Goal: Task Accomplishment & Management: Manage account settings

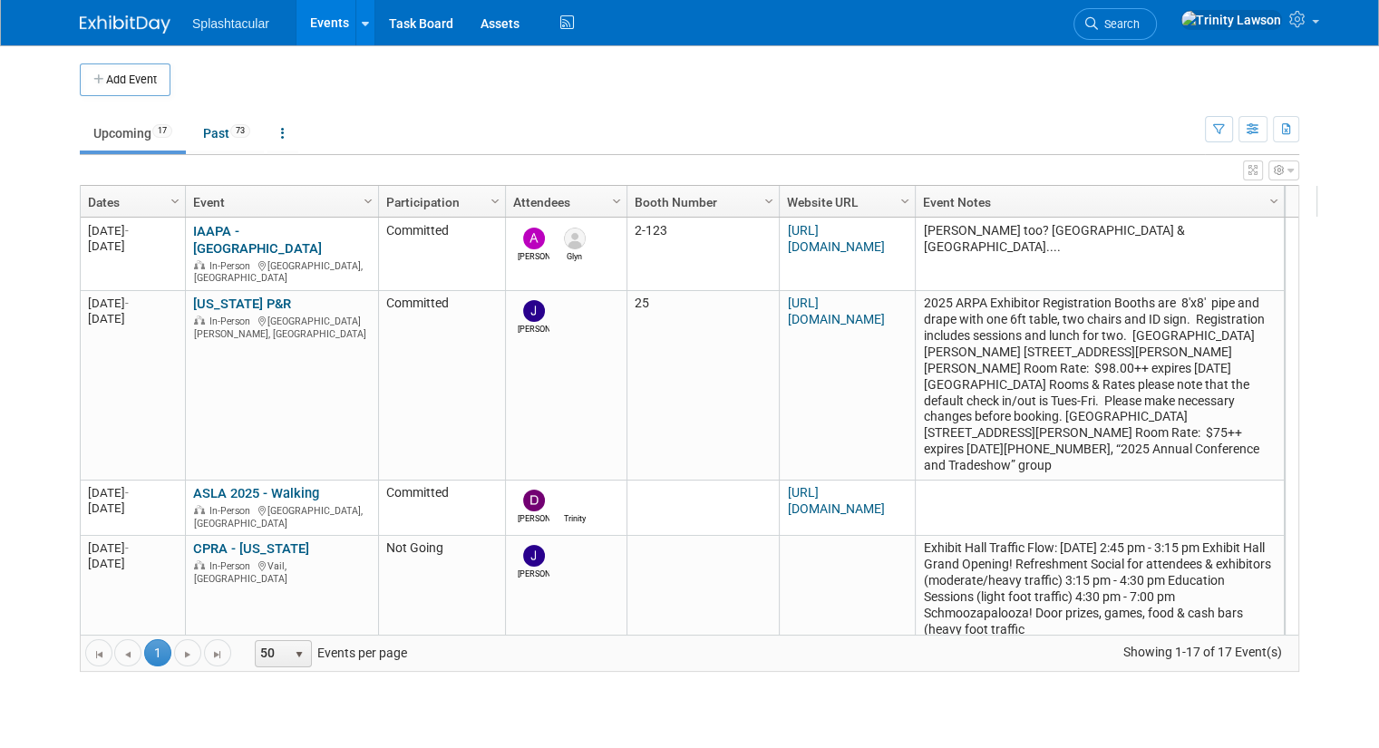
scroll to position [365, 0]
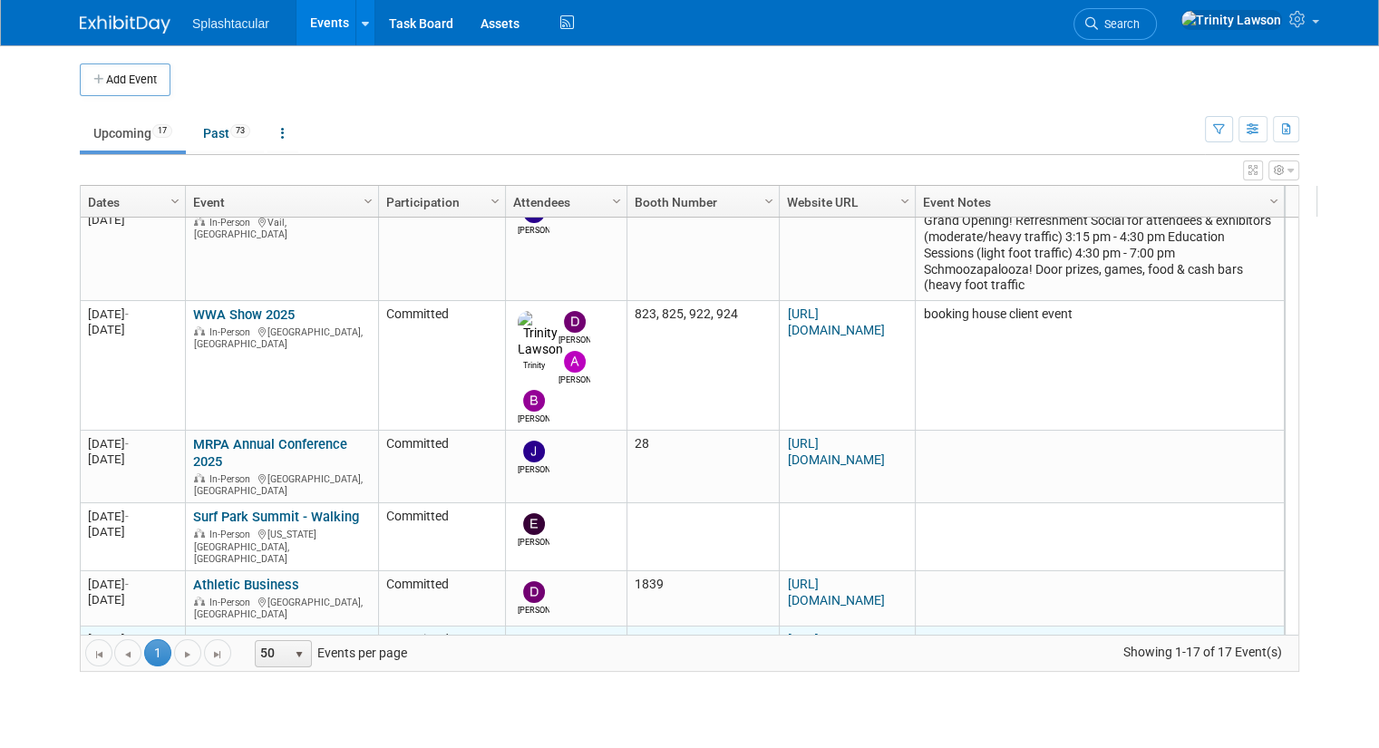
click at [193, 632] on link "OHI" at bounding box center [204, 640] width 22 height 16
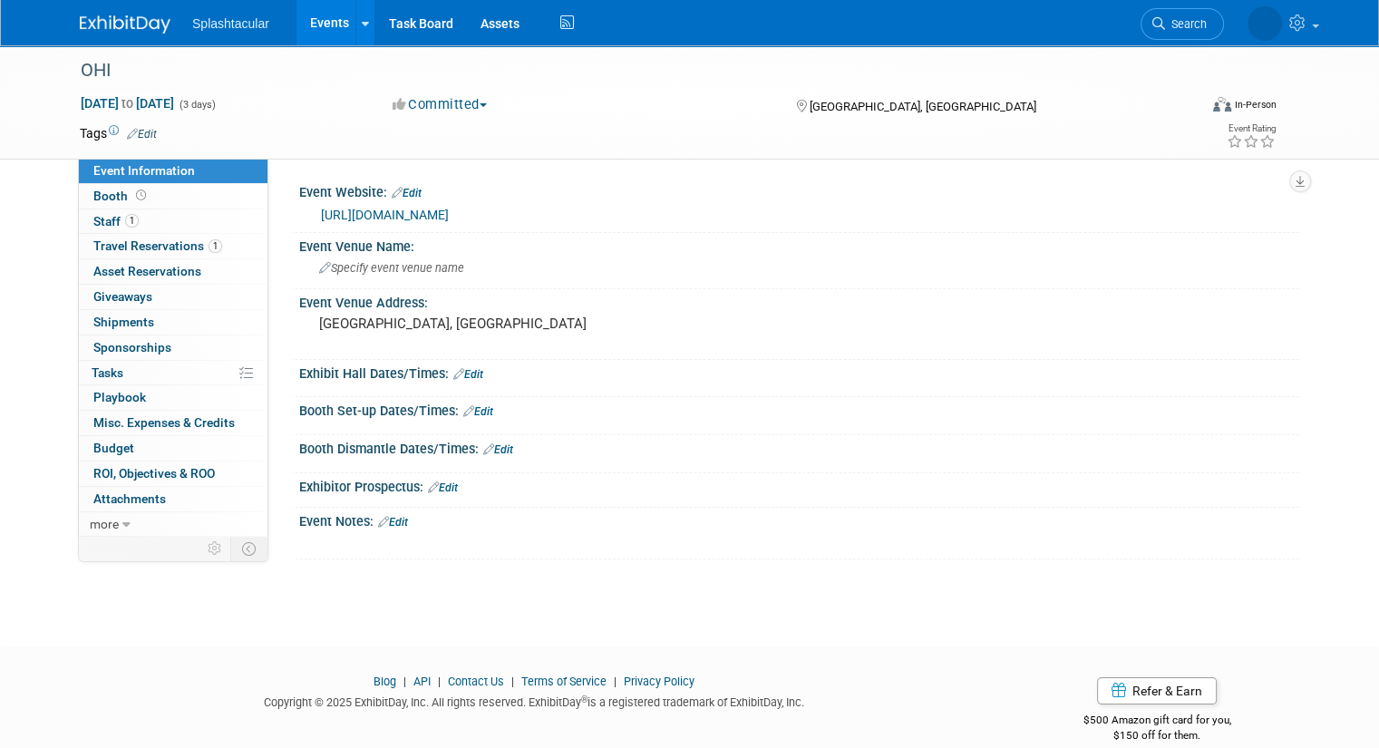
click at [473, 414] on link "Edit" at bounding box center [478, 411] width 30 height 13
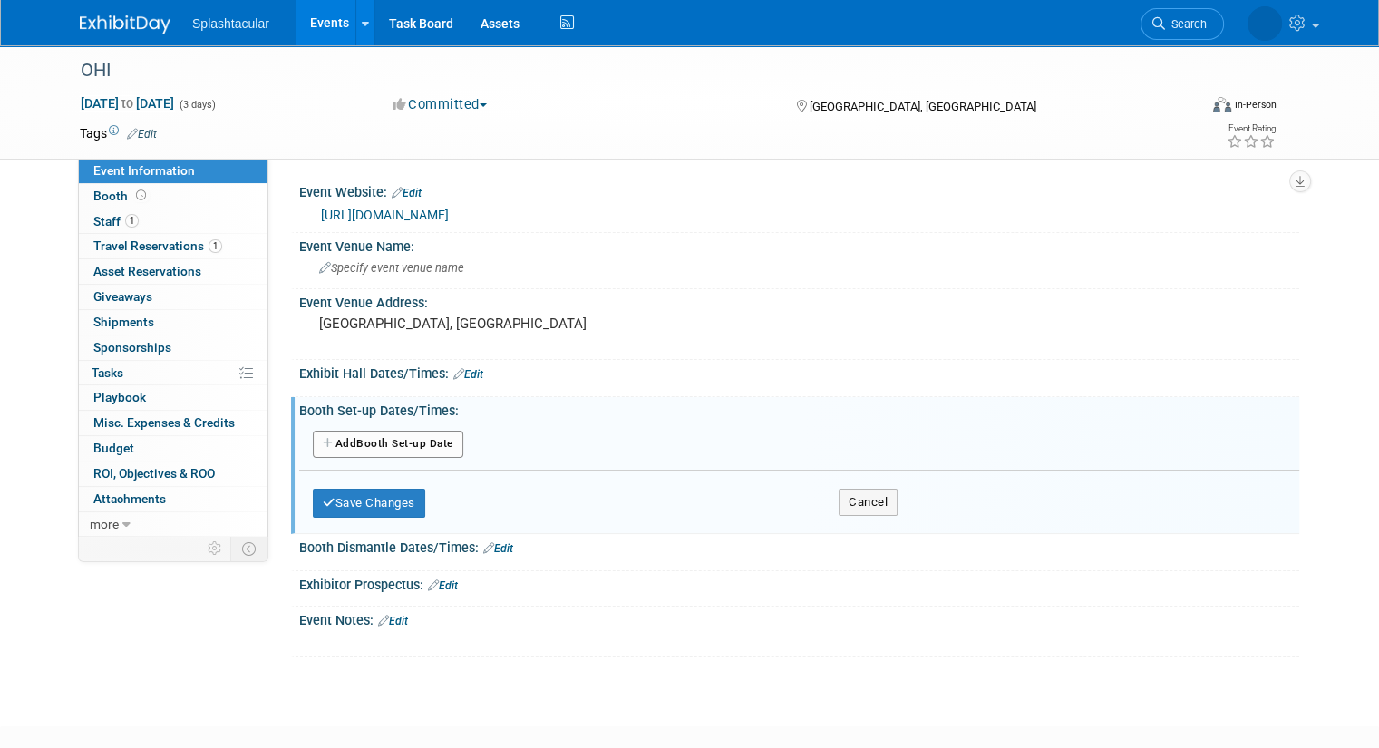
click at [372, 450] on button "Add Another Booth Set-up Date" at bounding box center [388, 444] width 151 height 27
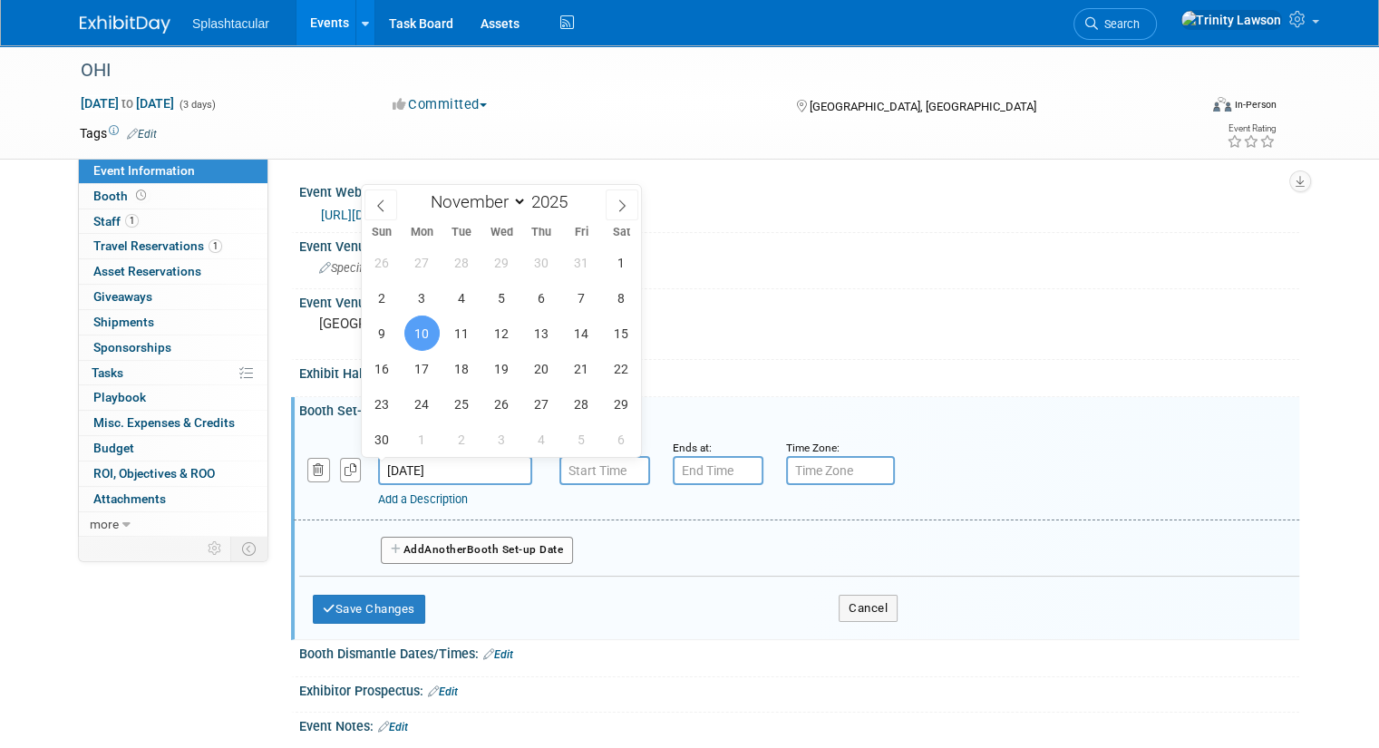
click at [396, 469] on input "[DATE]" at bounding box center [455, 470] width 154 height 29
click at [380, 326] on span "9" at bounding box center [382, 333] width 35 height 35
type input "Nov 9, 2025"
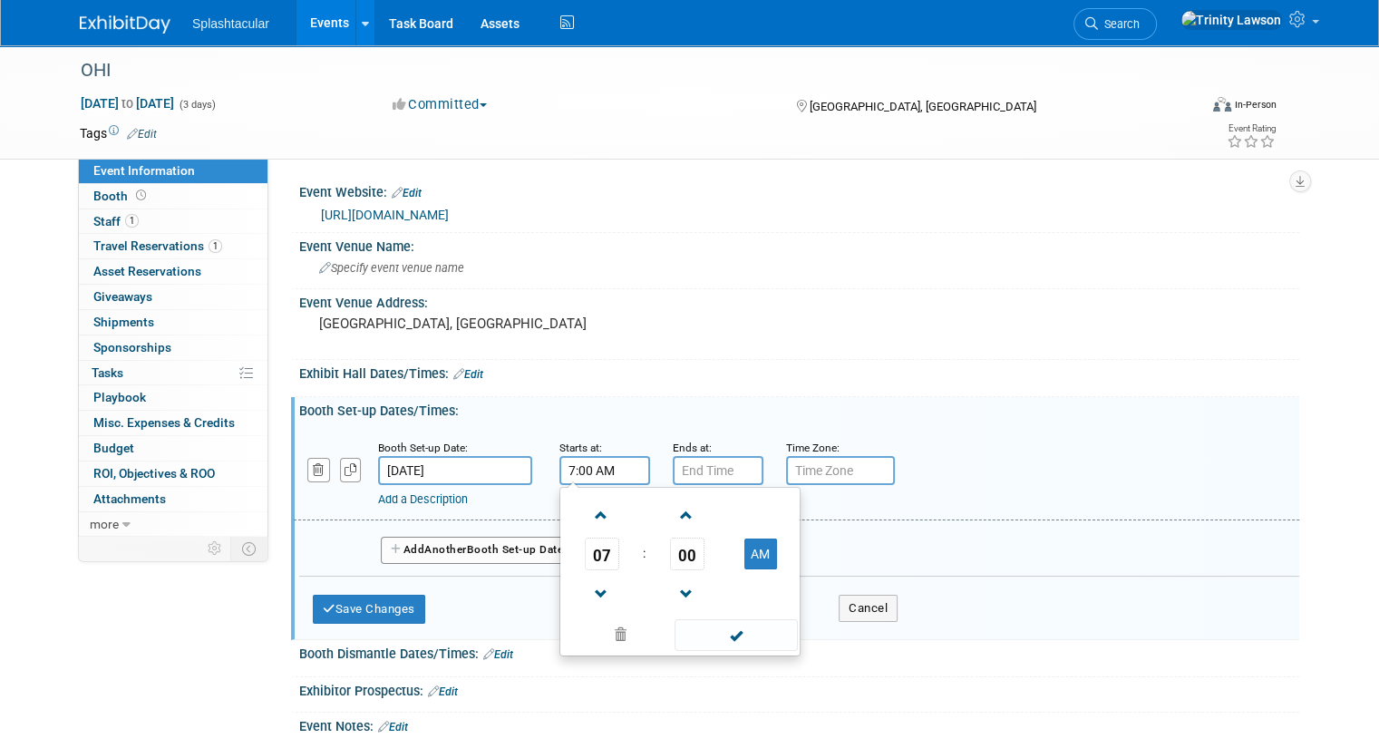
click at [589, 471] on input "7:00 AM" at bounding box center [605, 470] width 91 height 29
click at [586, 510] on span at bounding box center [602, 516] width 32 height 32
type input "8:00 AM"
click at [713, 627] on span at bounding box center [736, 635] width 122 height 32
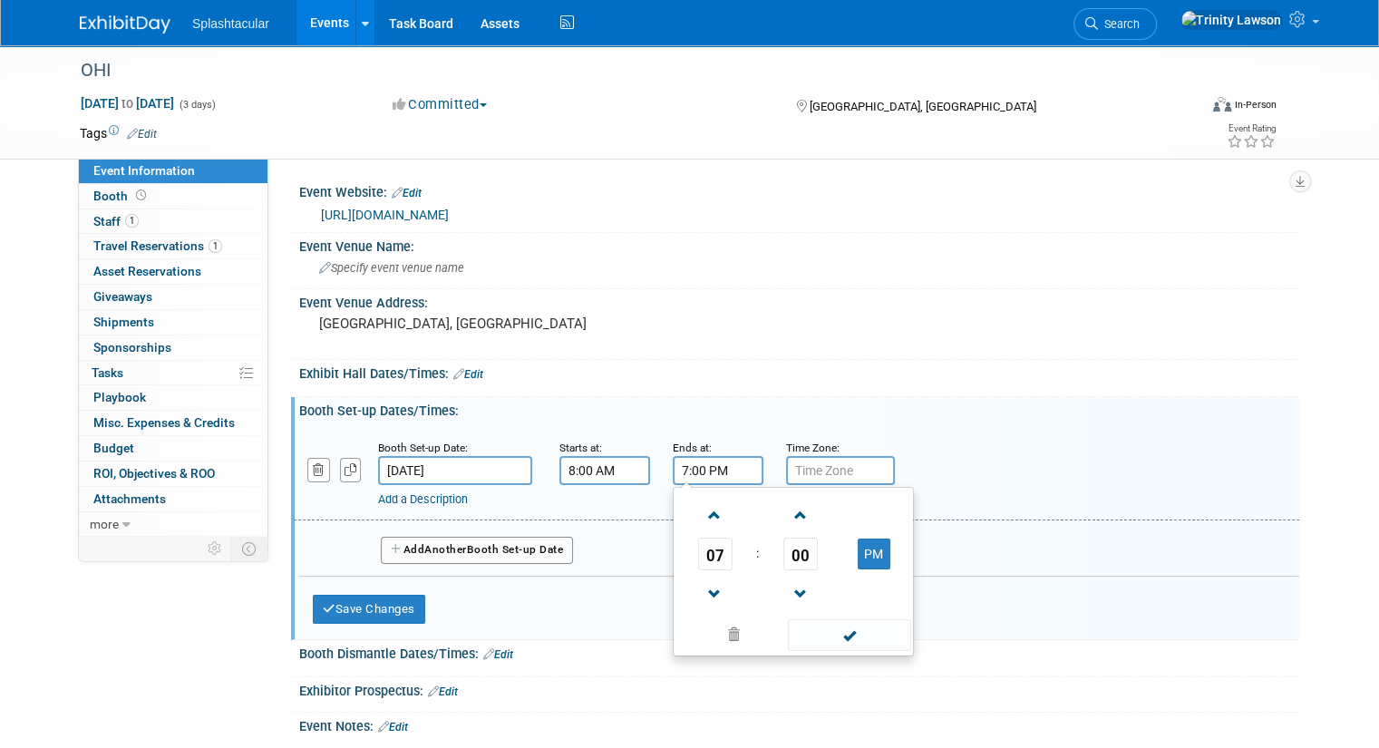
click at [682, 463] on input "7:00 PM" at bounding box center [718, 470] width 91 height 29
click at [699, 595] on span at bounding box center [715, 595] width 32 height 32
type input "5:00 PM"
click at [814, 641] on span at bounding box center [849, 635] width 122 height 32
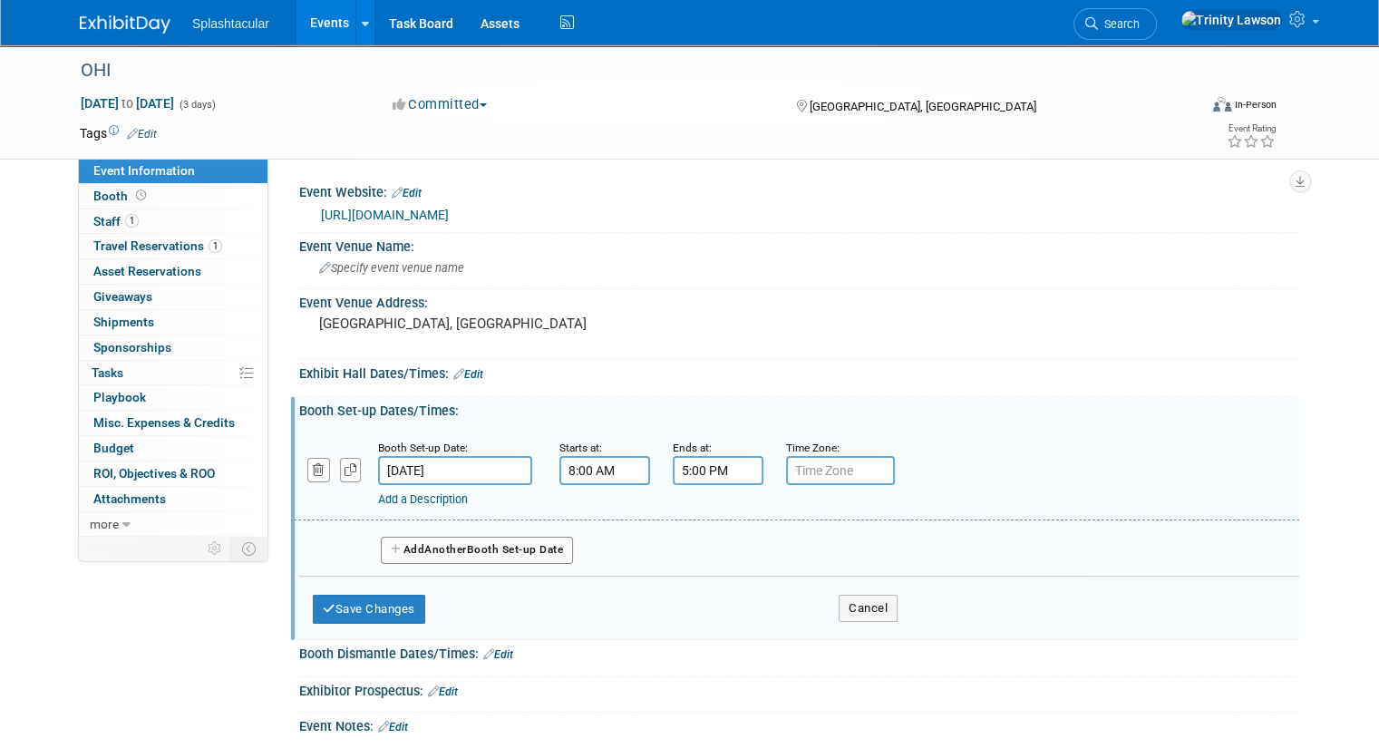
click at [476, 543] on button "Add Another Booth Set-up Date" at bounding box center [477, 550] width 192 height 27
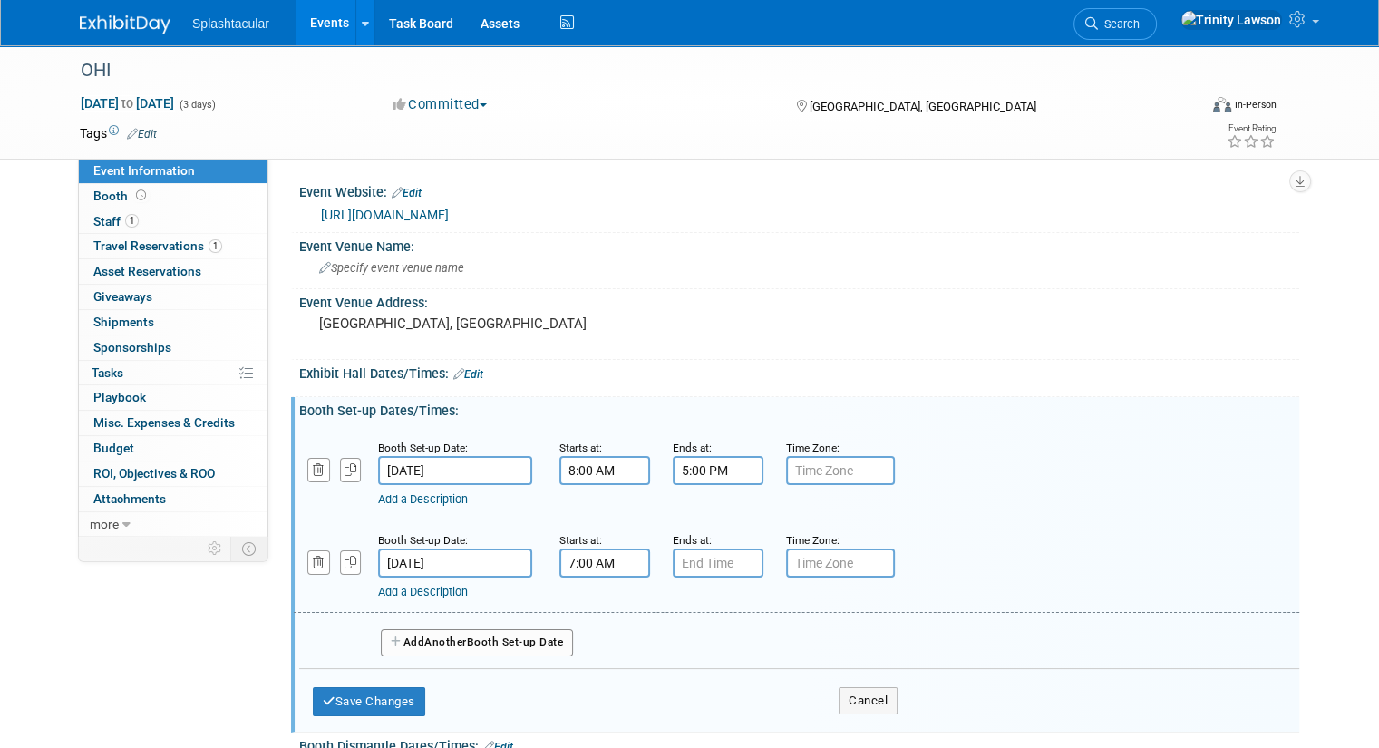
click at [582, 553] on input "7:00 AM" at bounding box center [605, 563] width 91 height 29
click at [586, 677] on span at bounding box center [602, 687] width 32 height 32
click at [587, 613] on span at bounding box center [602, 608] width 32 height 32
type input "8:00 AM"
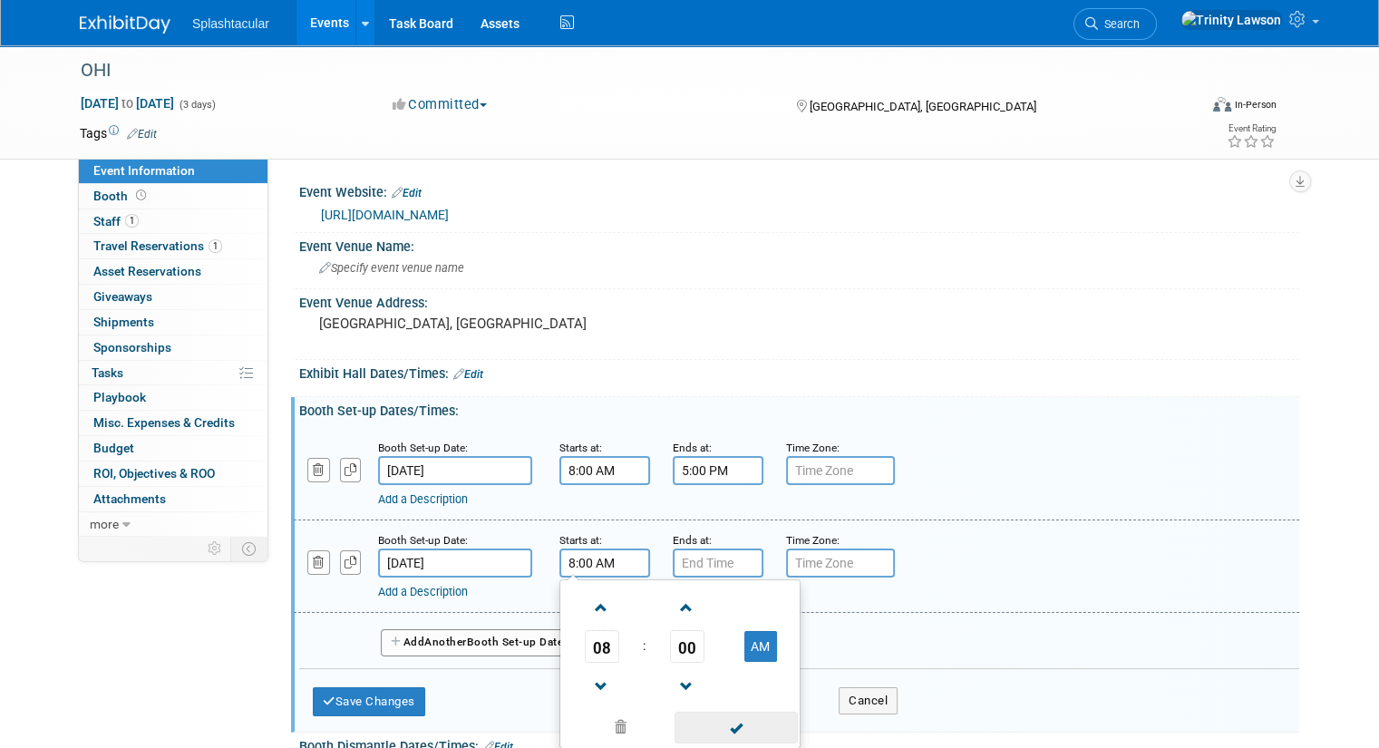
click at [714, 726] on span at bounding box center [736, 728] width 122 height 32
click at [705, 579] on div "Add a Description Description:" at bounding box center [752, 589] width 749 height 23
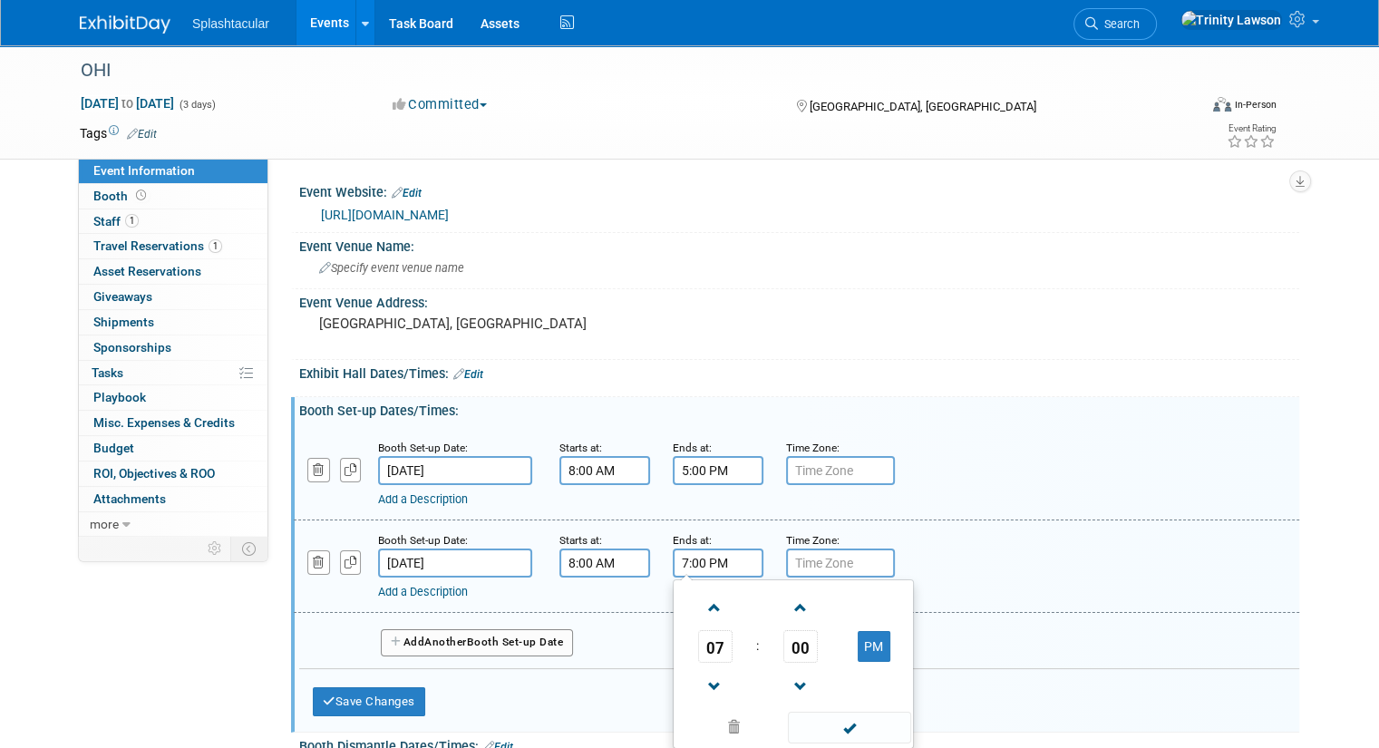
click at [711, 564] on input "7:00 PM" at bounding box center [718, 563] width 91 height 29
click at [699, 676] on span at bounding box center [715, 687] width 32 height 32
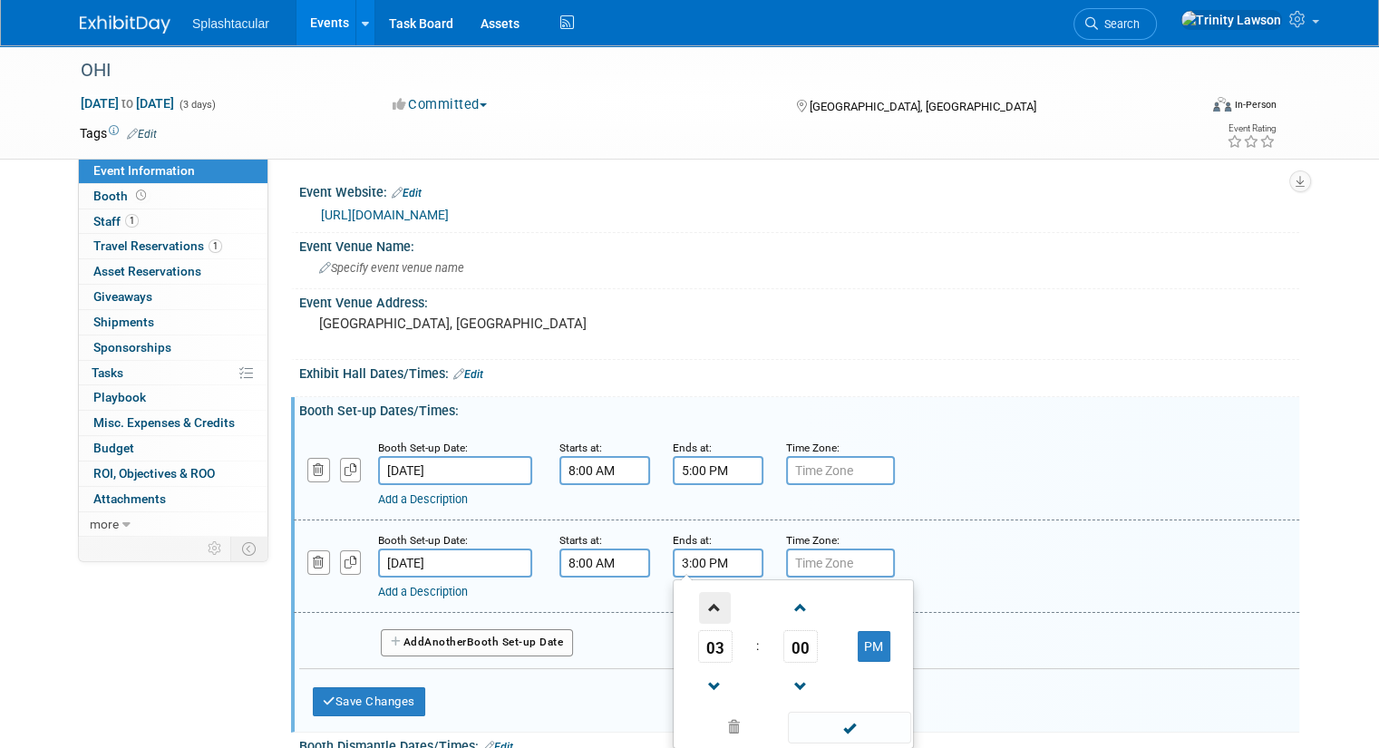
click at [699, 592] on span at bounding box center [715, 608] width 32 height 32
type input "4:00 PM"
click at [816, 723] on span at bounding box center [849, 728] width 122 height 32
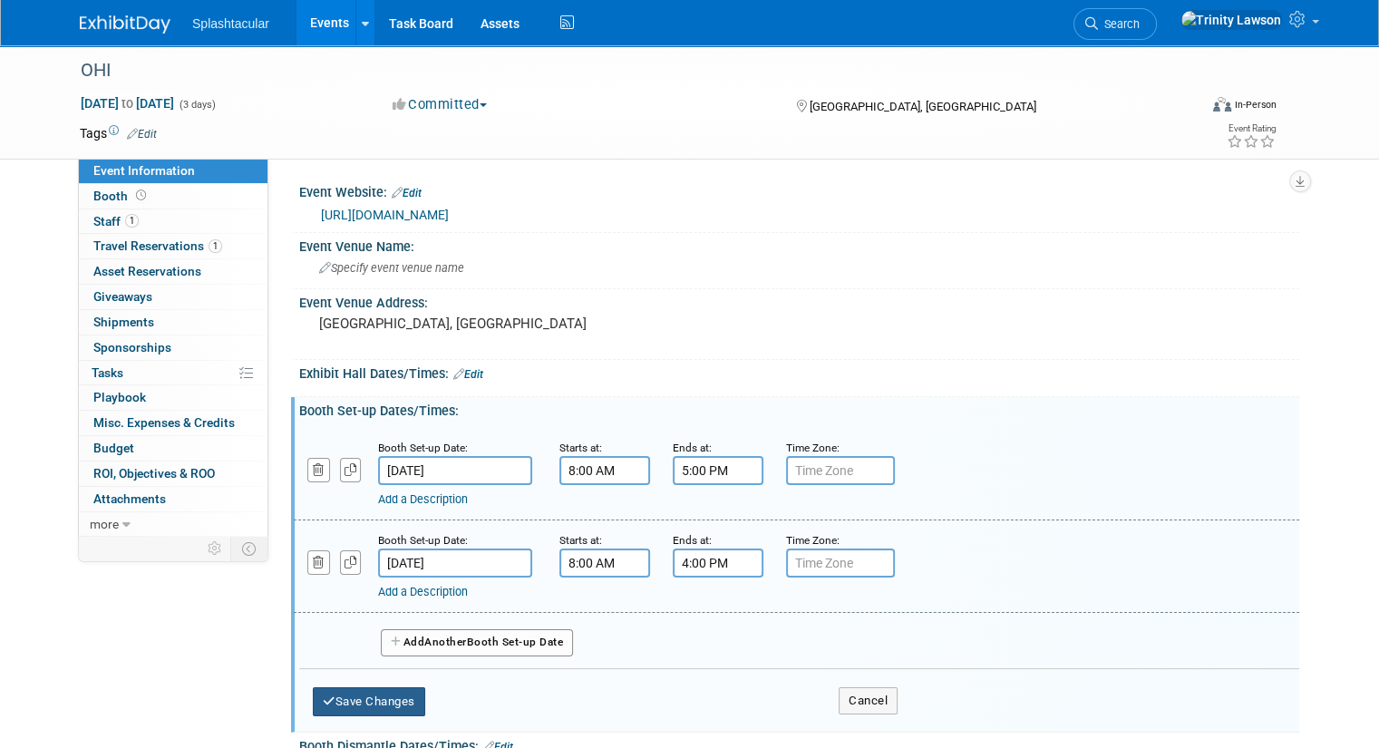
click at [368, 704] on button "Save Changes" at bounding box center [369, 701] width 112 height 29
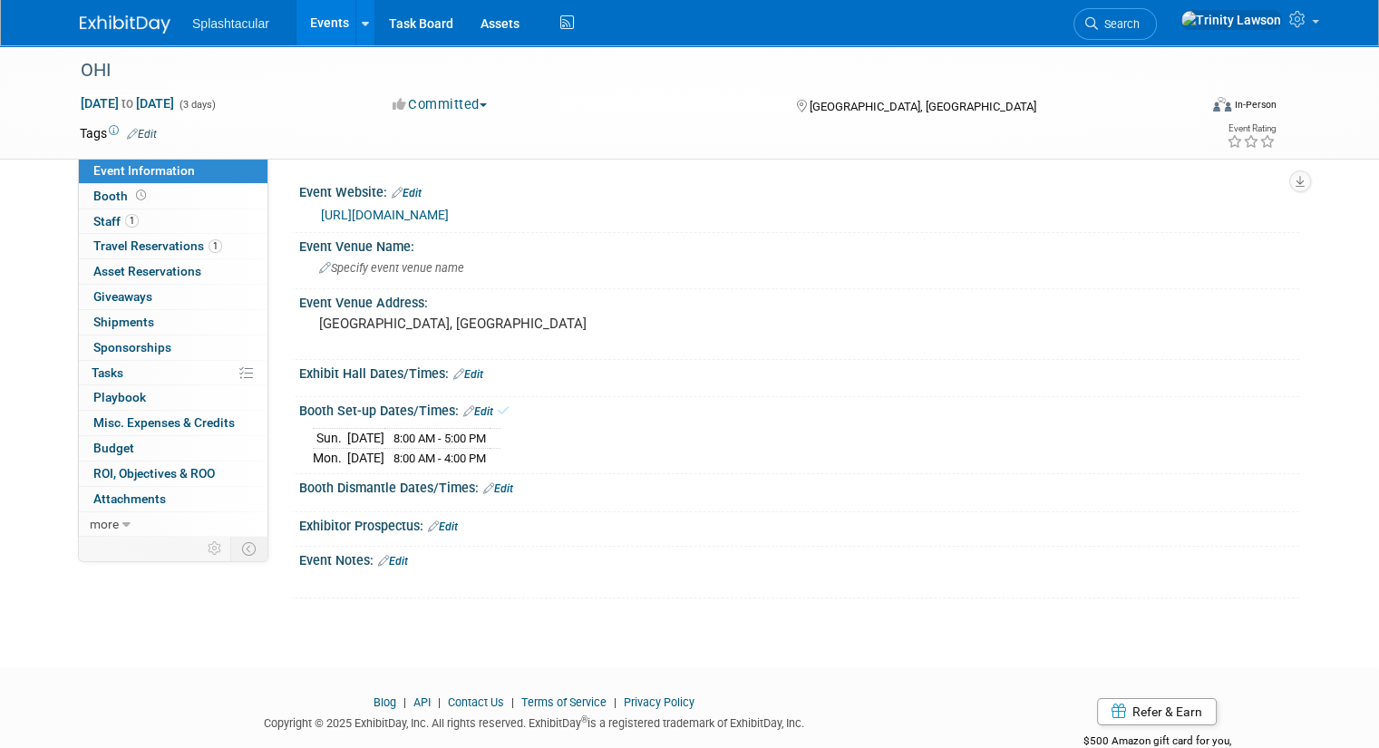
click at [464, 371] on link "Edit" at bounding box center [468, 374] width 30 height 13
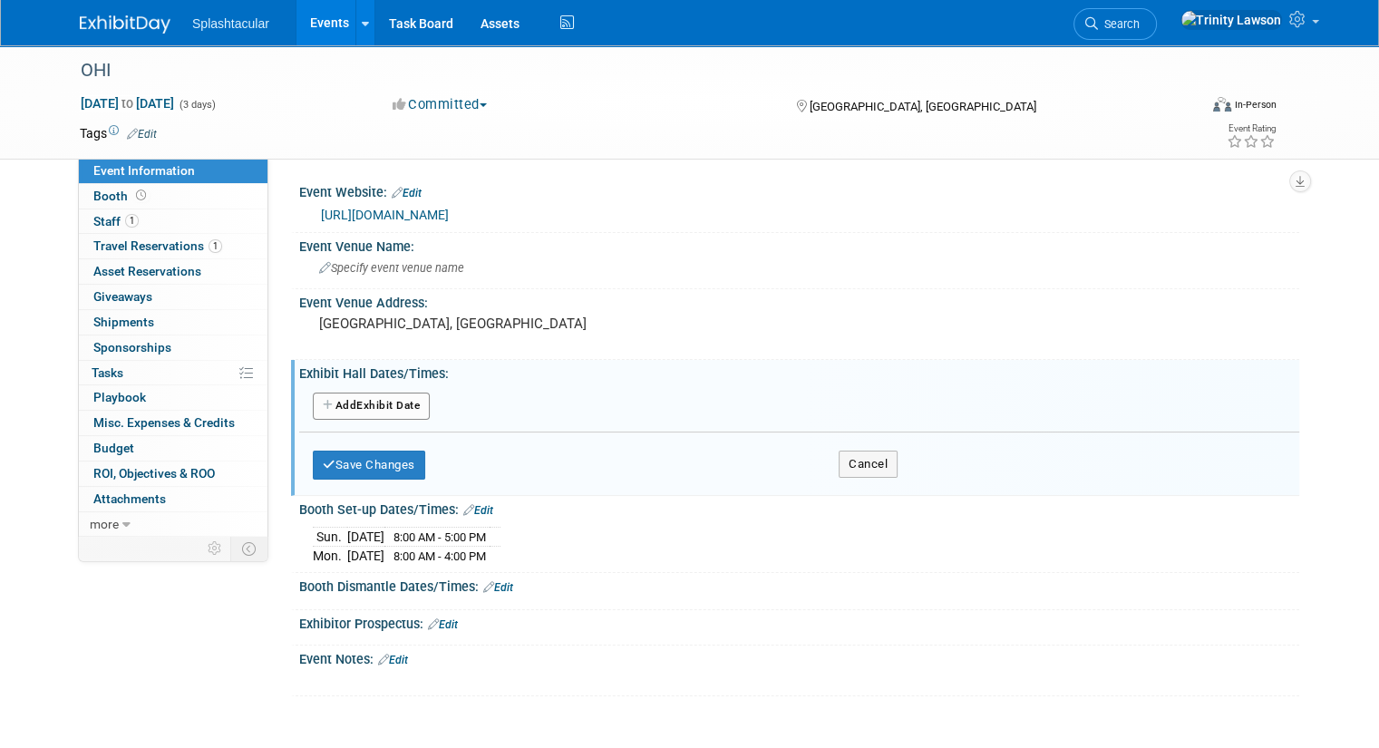
click at [377, 398] on button "Add Another Exhibit Date" at bounding box center [371, 406] width 117 height 27
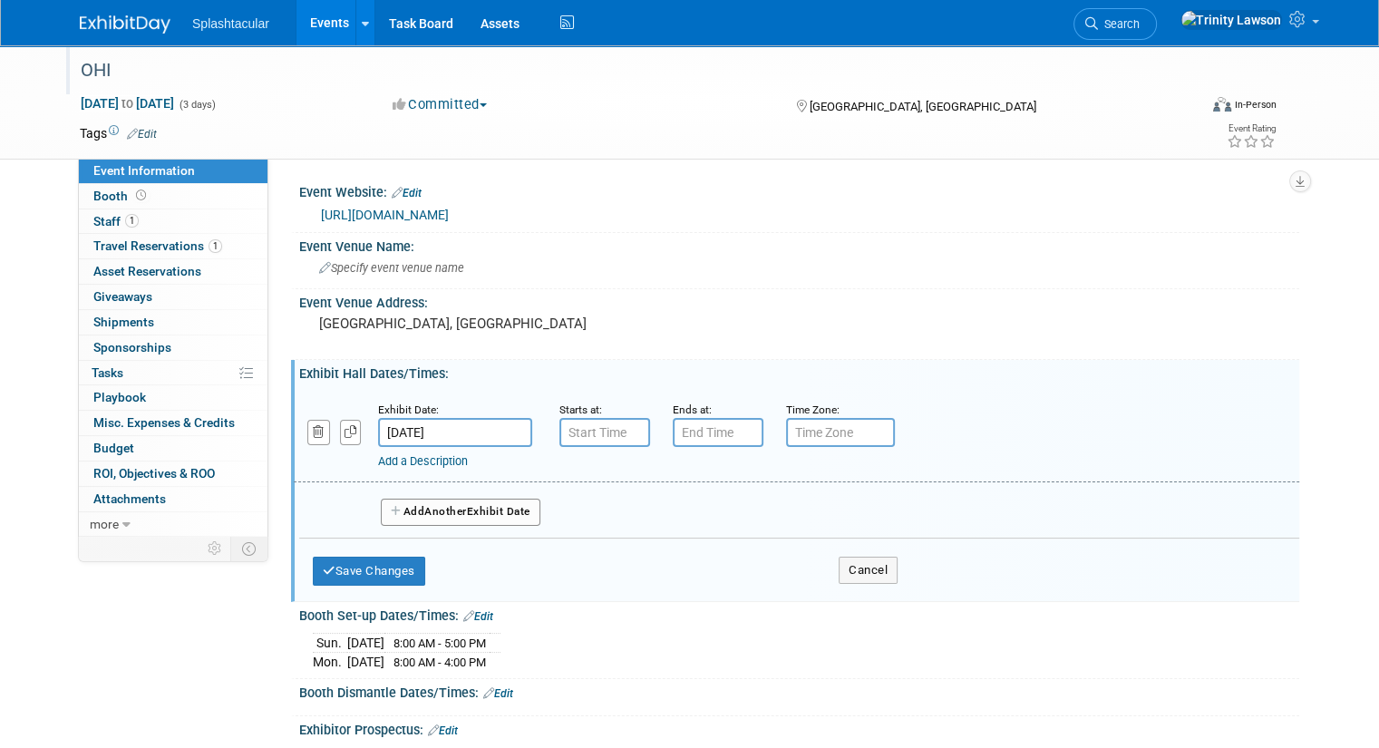
click at [236, 64] on div "OHI" at bounding box center [624, 70] width 1101 height 33
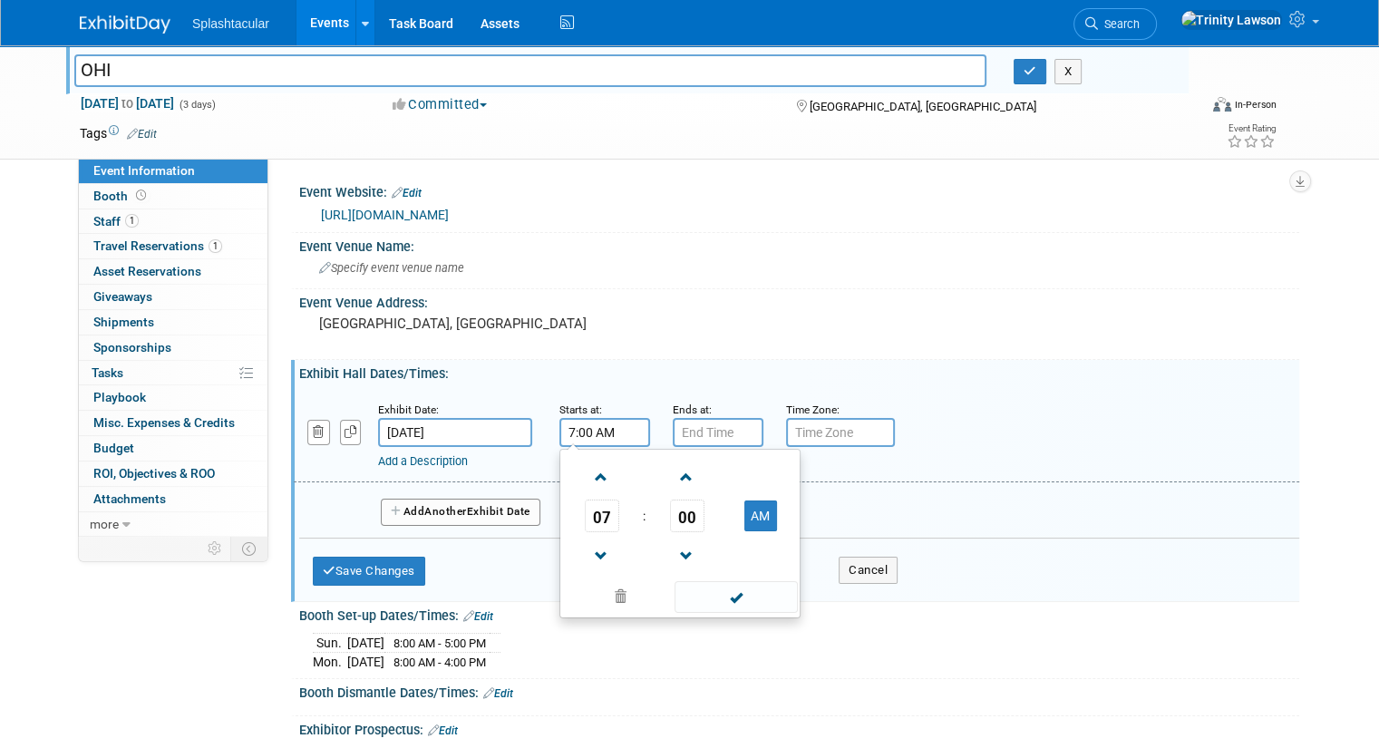
click at [596, 424] on input "7:00 AM" at bounding box center [605, 432] width 91 height 29
click at [586, 557] on span at bounding box center [602, 557] width 32 height 32
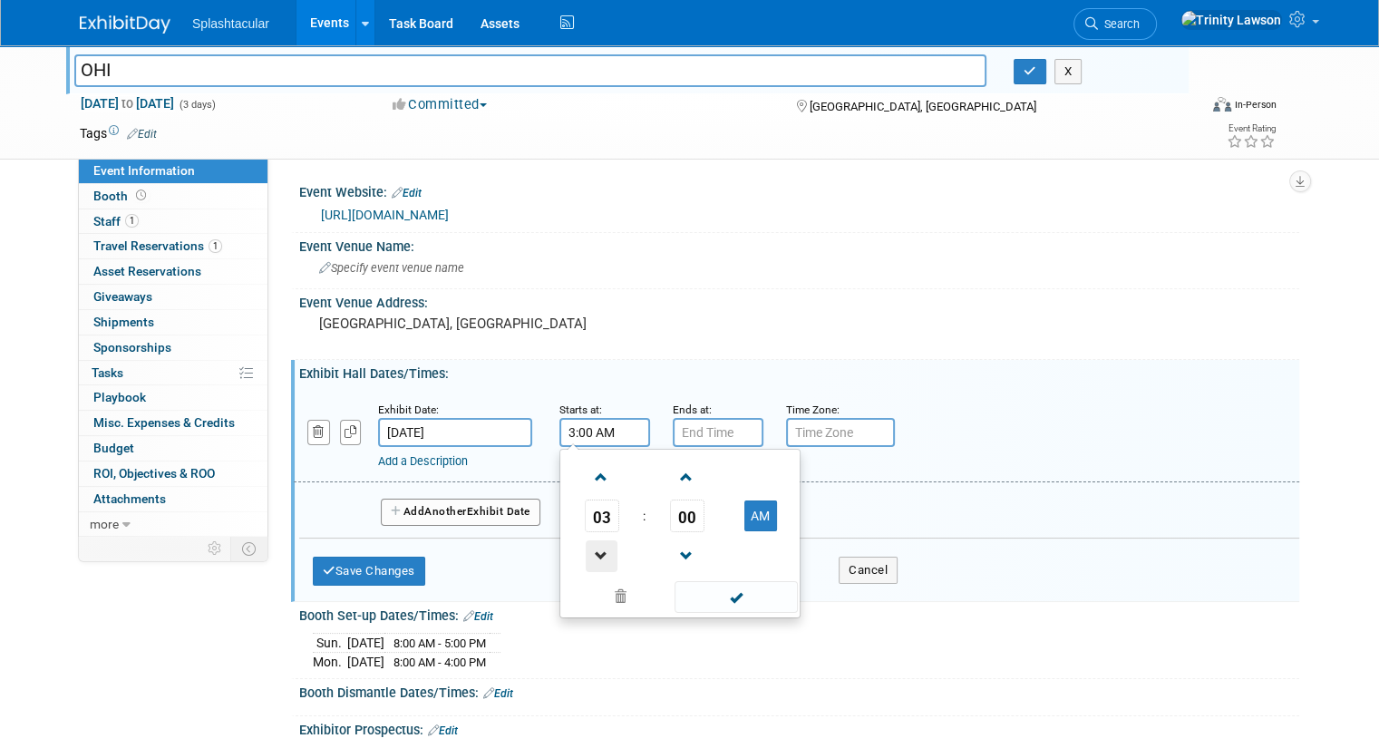
click at [586, 557] on span at bounding box center [602, 557] width 32 height 32
click at [589, 472] on span at bounding box center [602, 478] width 32 height 32
click at [677, 521] on span "00" at bounding box center [687, 516] width 34 height 33
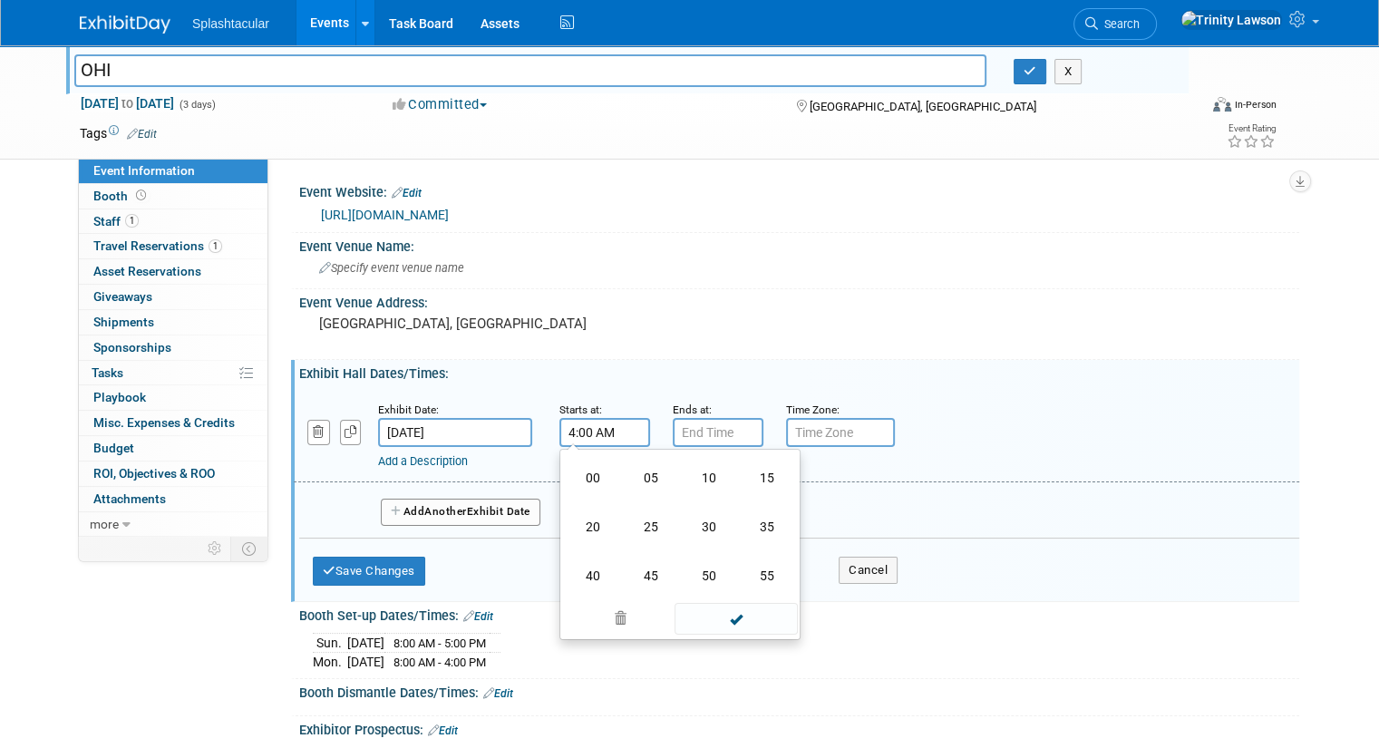
click at [680, 521] on td "30" at bounding box center [709, 526] width 58 height 49
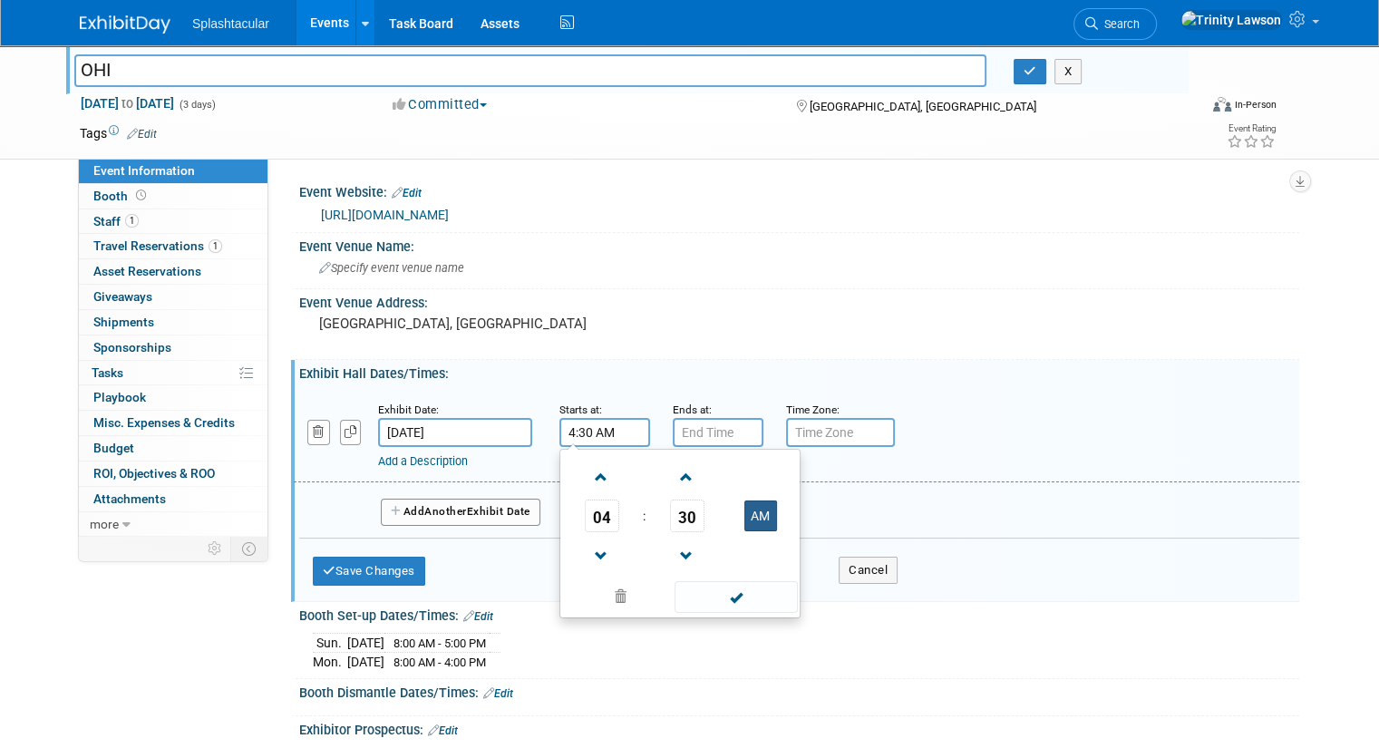
click at [745, 516] on button "AM" at bounding box center [761, 516] width 33 height 31
type input "4:30 PM"
click at [733, 585] on span at bounding box center [736, 597] width 122 height 32
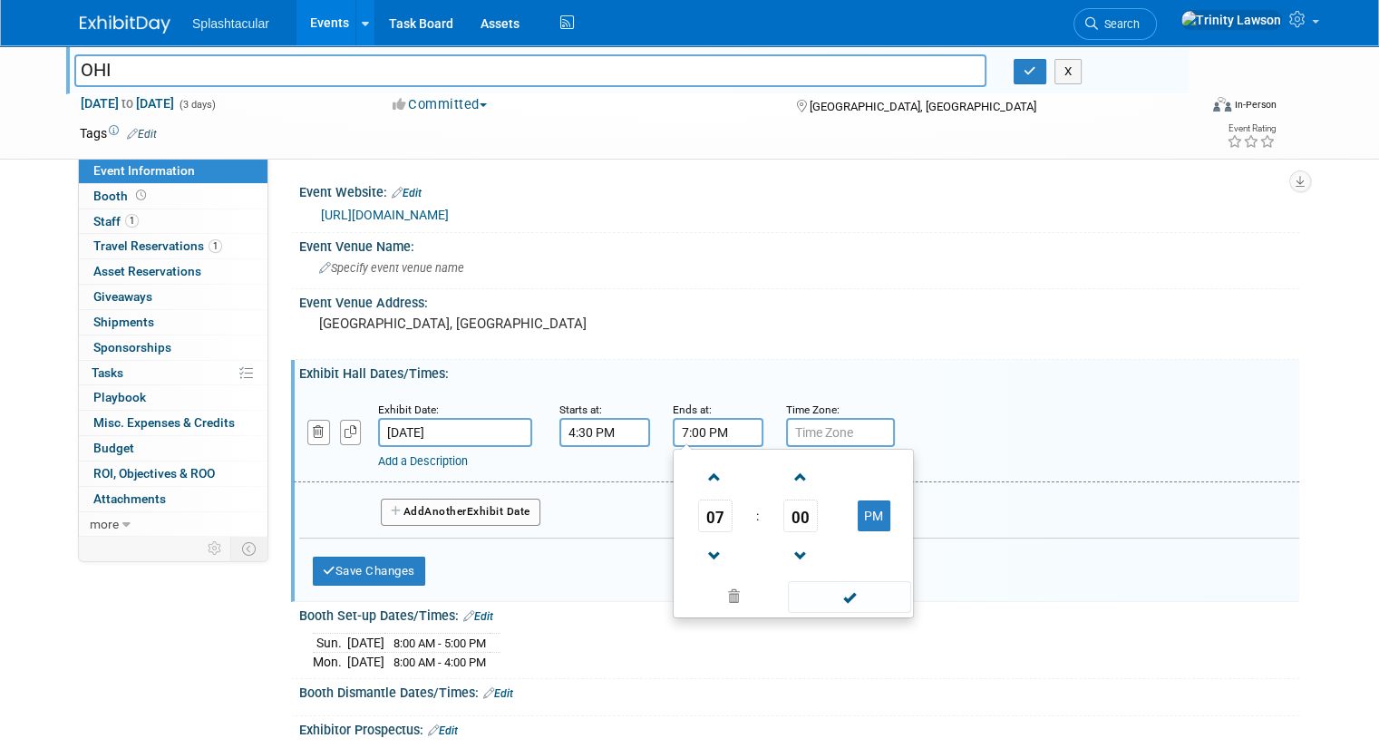
click at [691, 434] on input "7:00 PM" at bounding box center [718, 432] width 91 height 29
click at [702, 474] on span at bounding box center [715, 478] width 32 height 32
click at [701, 552] on span at bounding box center [715, 557] width 32 height 32
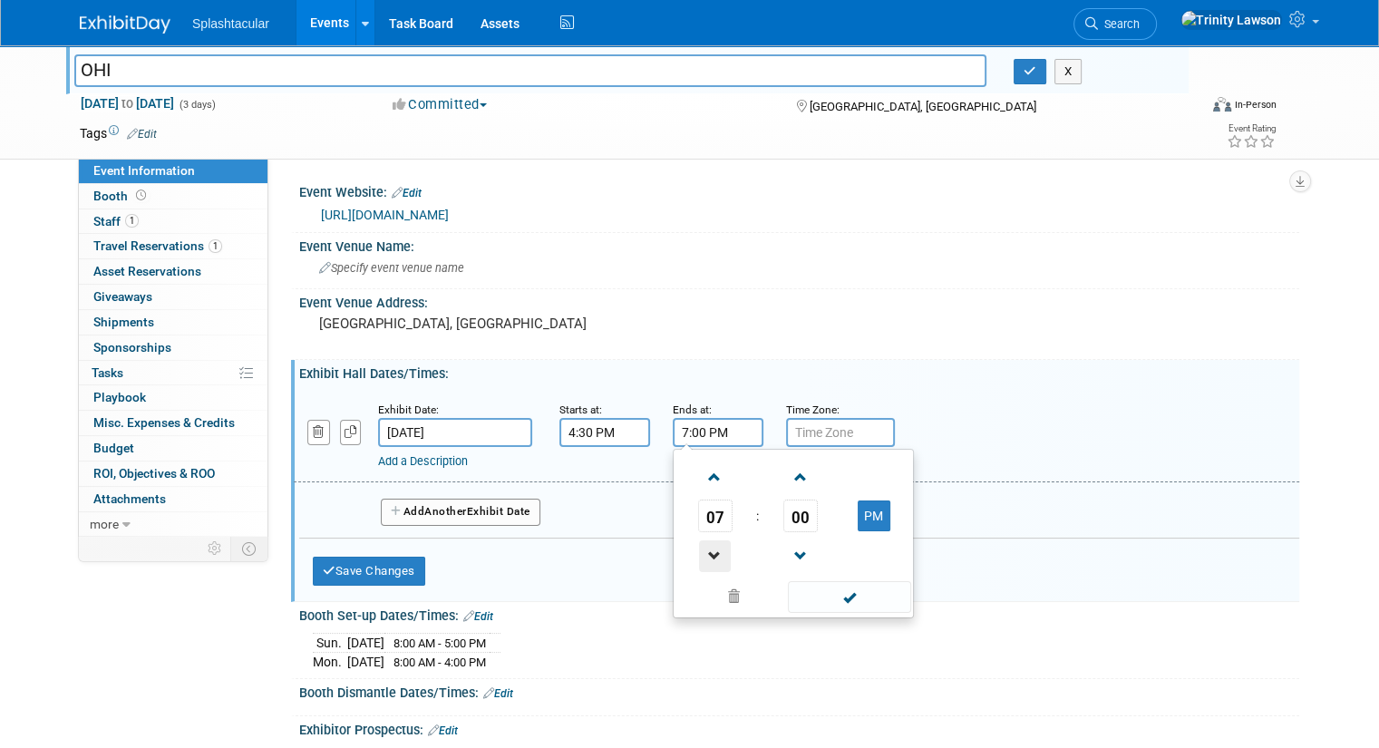
click at [701, 552] on span at bounding box center [715, 557] width 32 height 32
click at [794, 520] on span "00" at bounding box center [801, 516] width 34 height 33
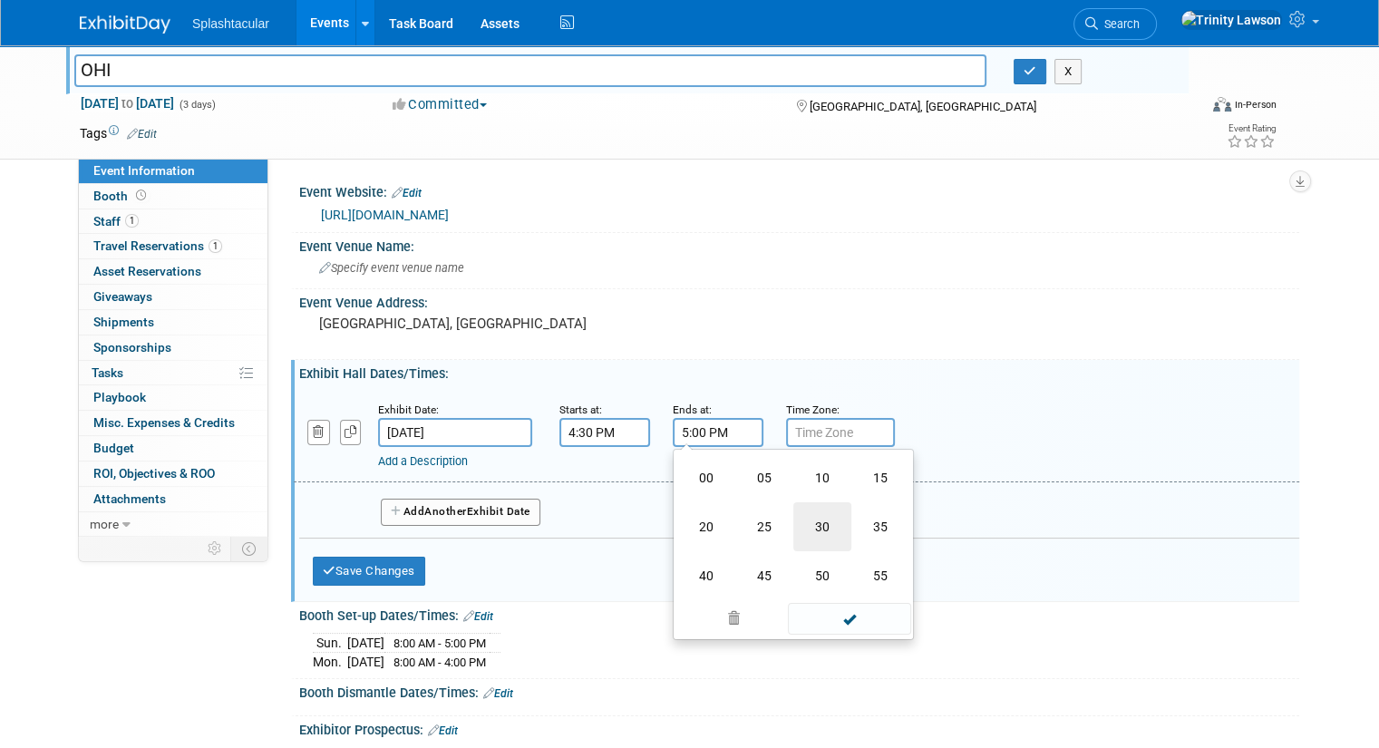
click at [794, 521] on td "30" at bounding box center [823, 526] width 58 height 49
type input "5:30 PM"
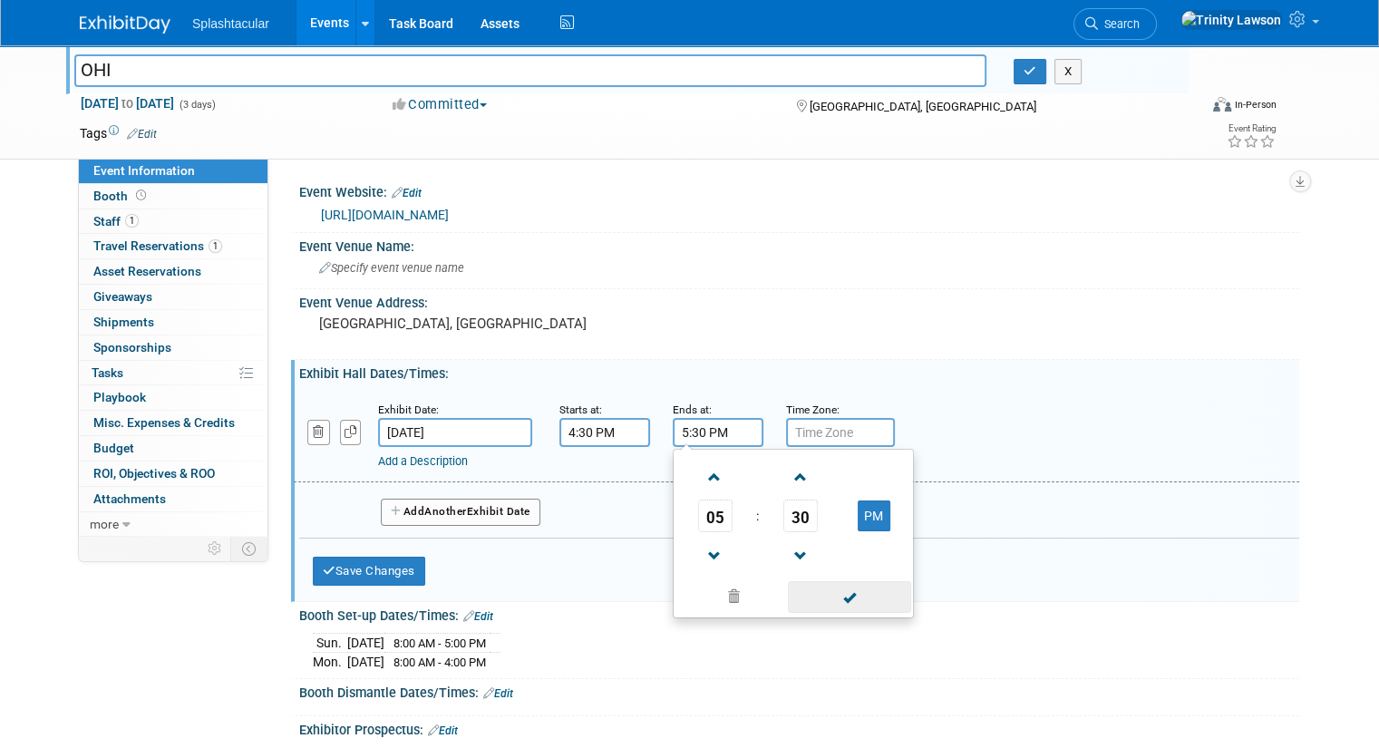
click at [809, 601] on span at bounding box center [849, 597] width 122 height 32
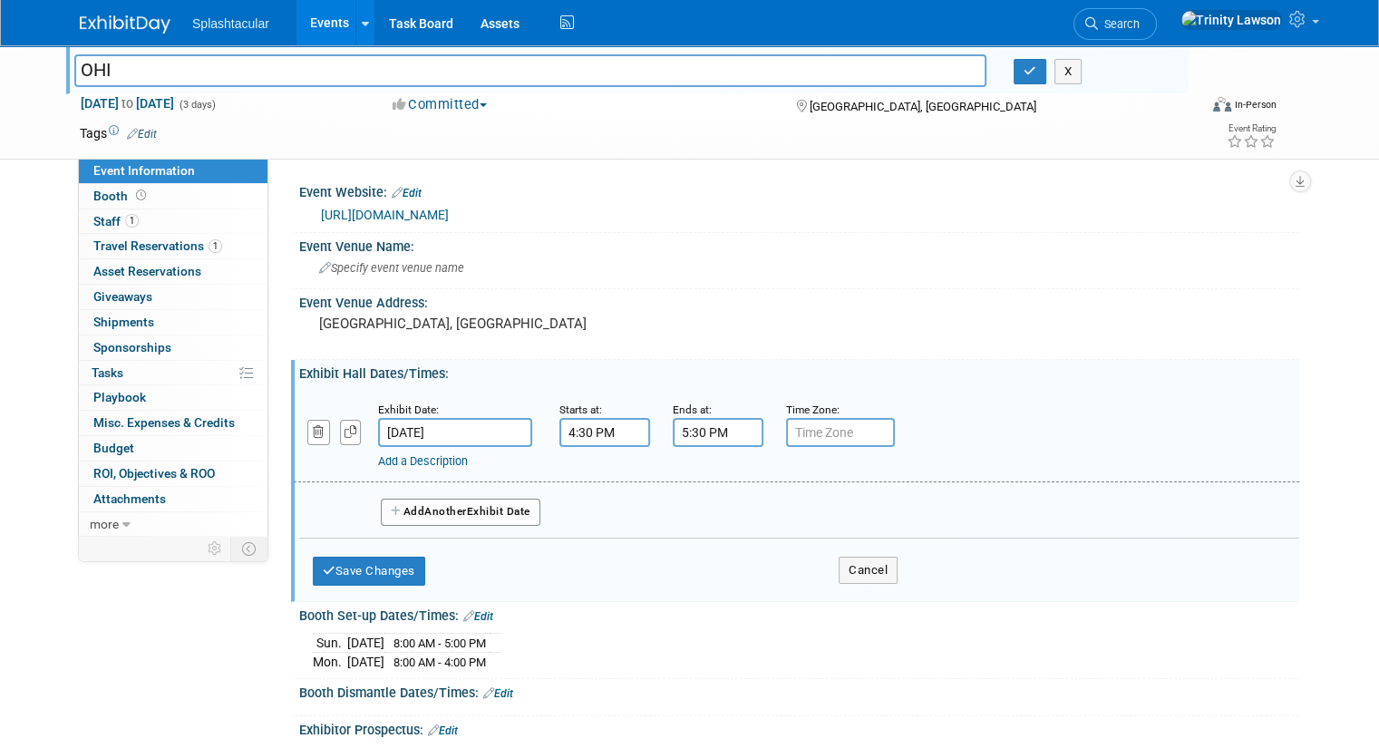
click at [399, 458] on link "Add a Description" at bounding box center [423, 461] width 90 height 14
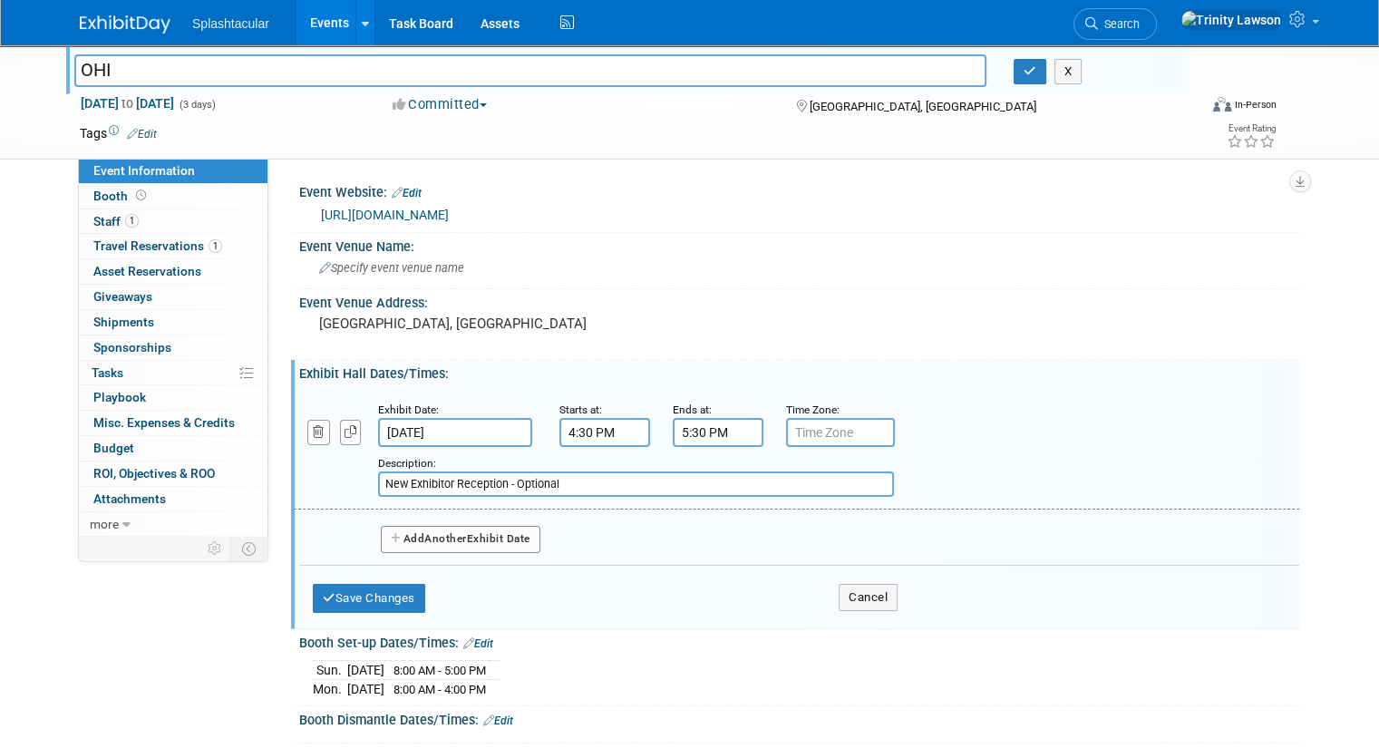
type input "New Exhibitor Reception - Optional"
click at [490, 539] on button "Add Another Exhibit Date" at bounding box center [461, 539] width 160 height 27
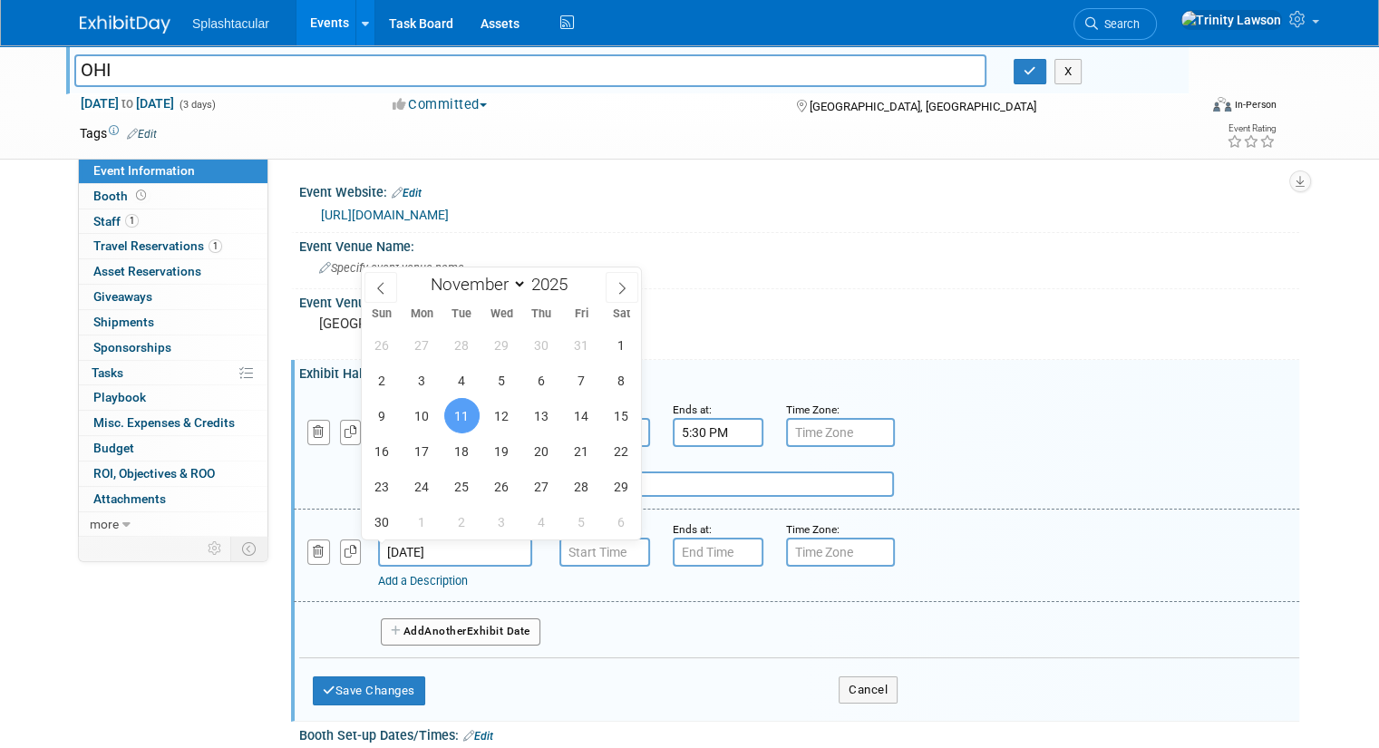
click at [401, 550] on input "[DATE]" at bounding box center [455, 552] width 154 height 29
click at [421, 404] on span "10" at bounding box center [421, 415] width 35 height 35
type input "[DATE]"
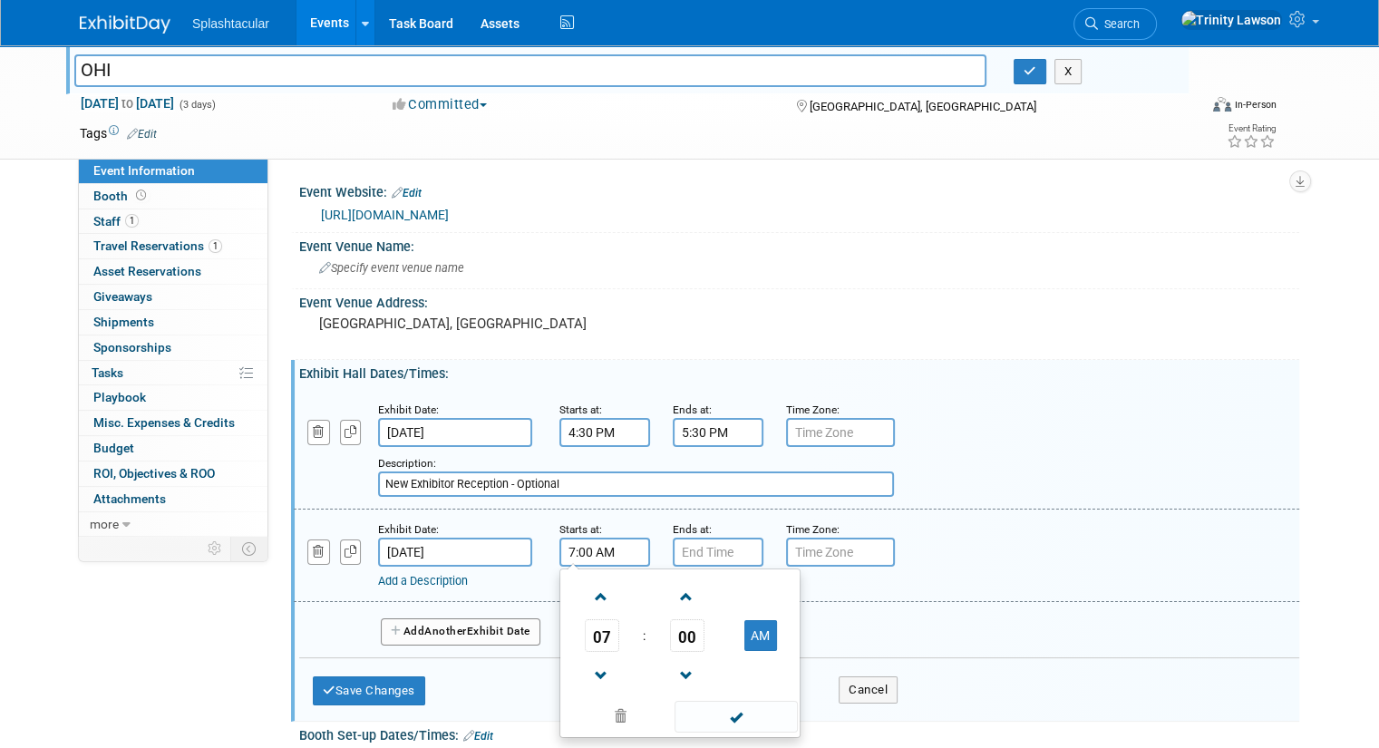
click at [594, 560] on input "7:00 AM" at bounding box center [605, 552] width 91 height 29
click at [599, 594] on span at bounding box center [602, 597] width 32 height 32
click at [594, 668] on span at bounding box center [602, 676] width 32 height 32
click at [747, 635] on button "AM" at bounding box center [761, 635] width 33 height 31
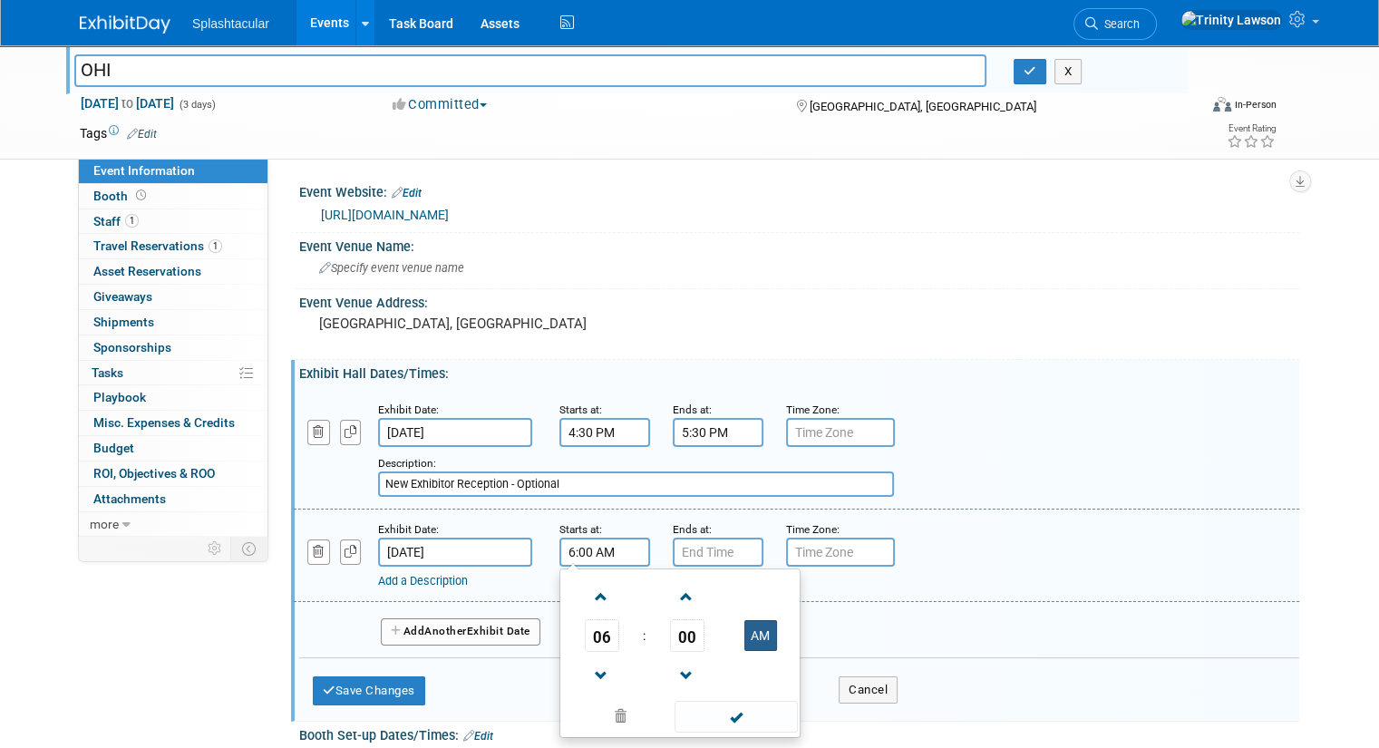
type input "6:00 PM"
click at [716, 709] on span at bounding box center [736, 717] width 122 height 32
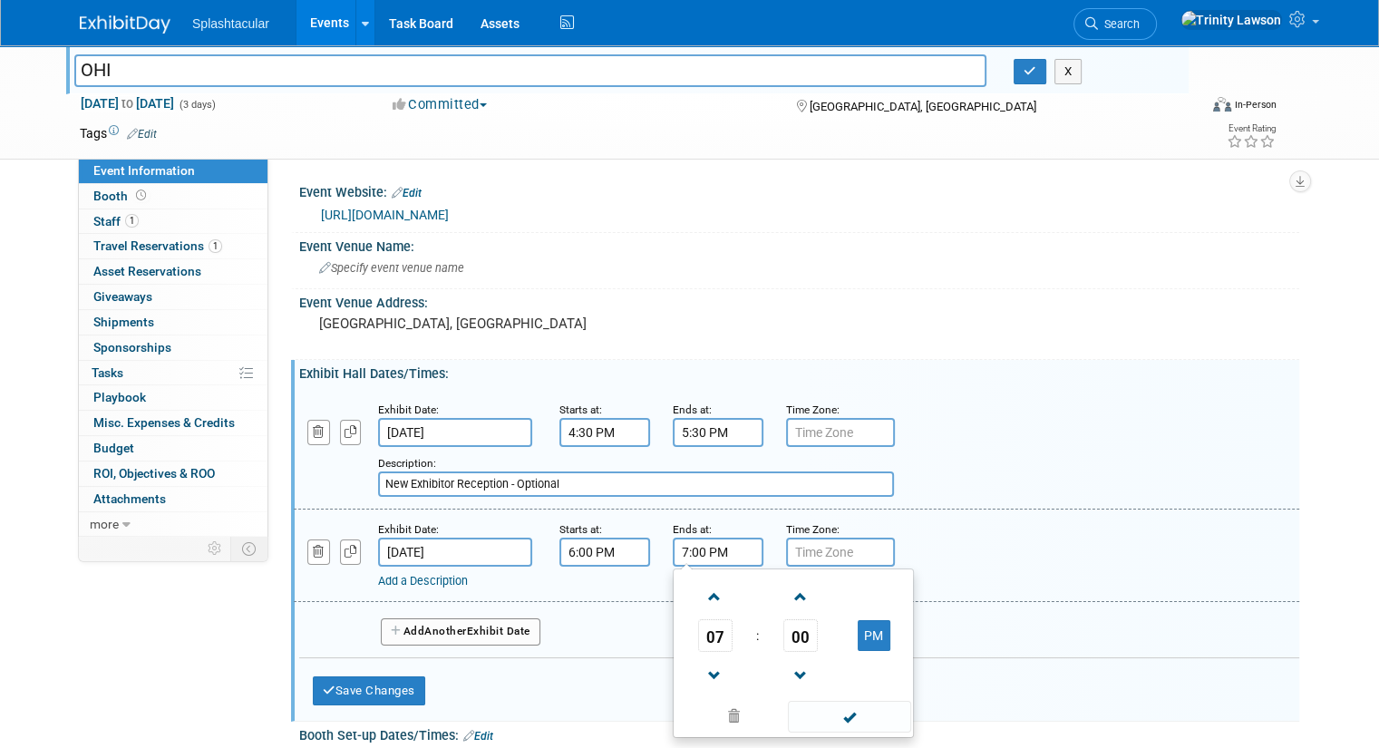
click at [691, 557] on input "7:00 PM" at bounding box center [718, 552] width 91 height 29
click at [700, 667] on span at bounding box center [715, 676] width 32 height 32
click at [699, 606] on span at bounding box center [715, 597] width 32 height 32
click at [786, 642] on span "00" at bounding box center [801, 635] width 34 height 33
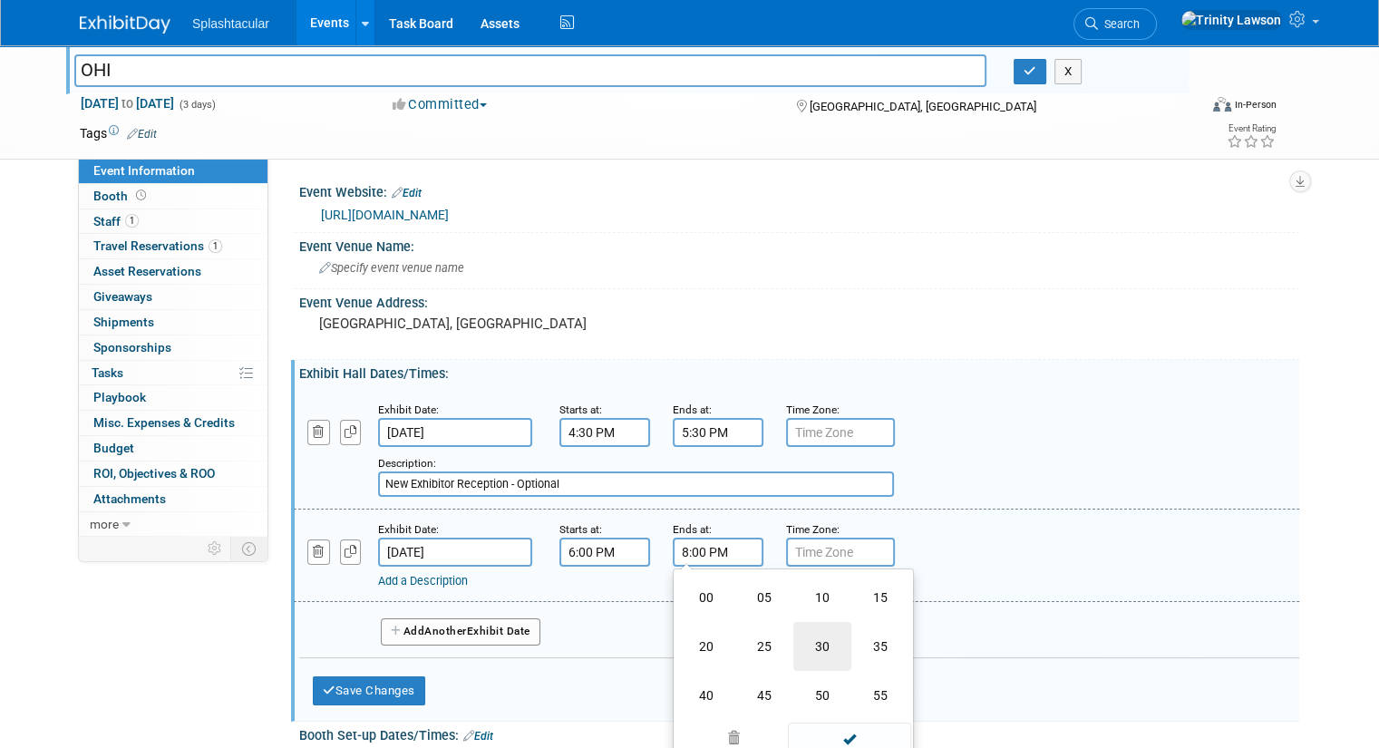
click at [800, 646] on td "30" at bounding box center [823, 646] width 58 height 49
type input "8:30 PM"
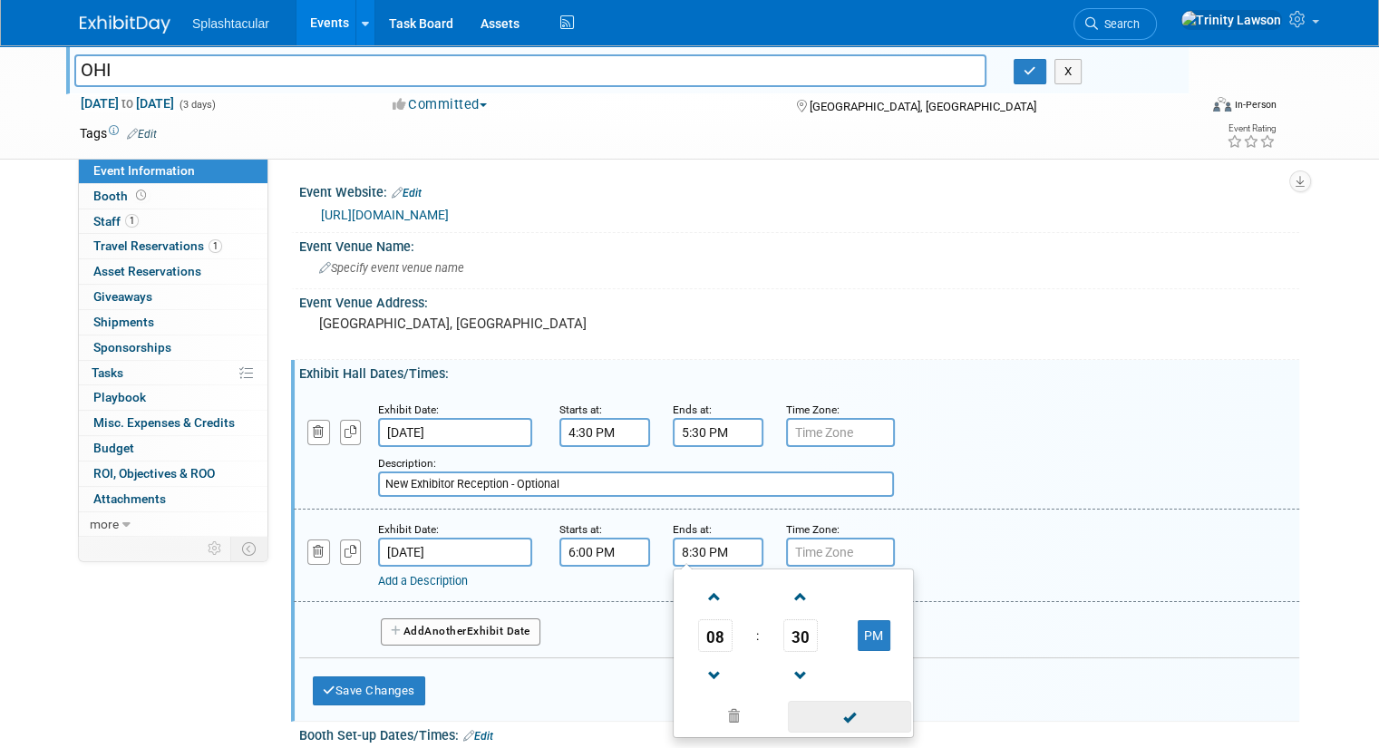
click at [820, 712] on span at bounding box center [849, 717] width 122 height 32
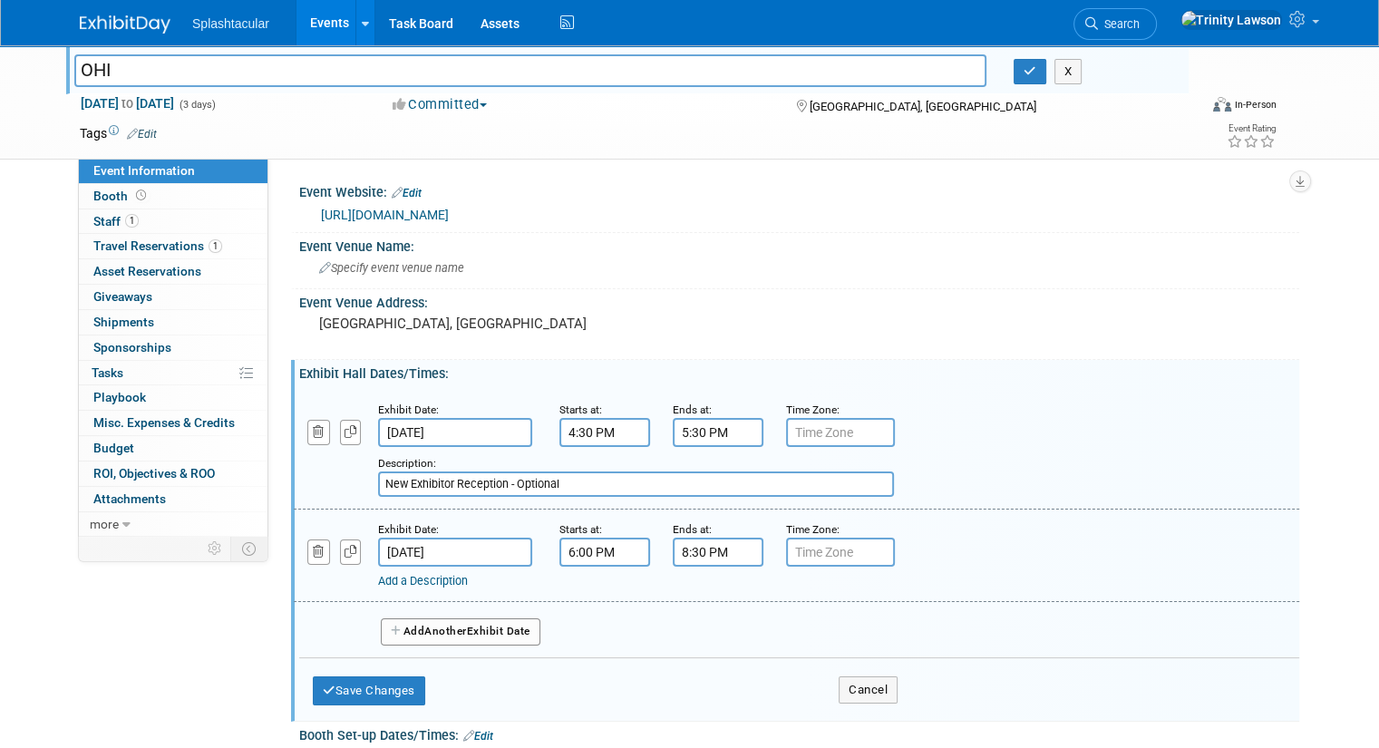
click at [394, 579] on link "Add a Description" at bounding box center [423, 581] width 90 height 14
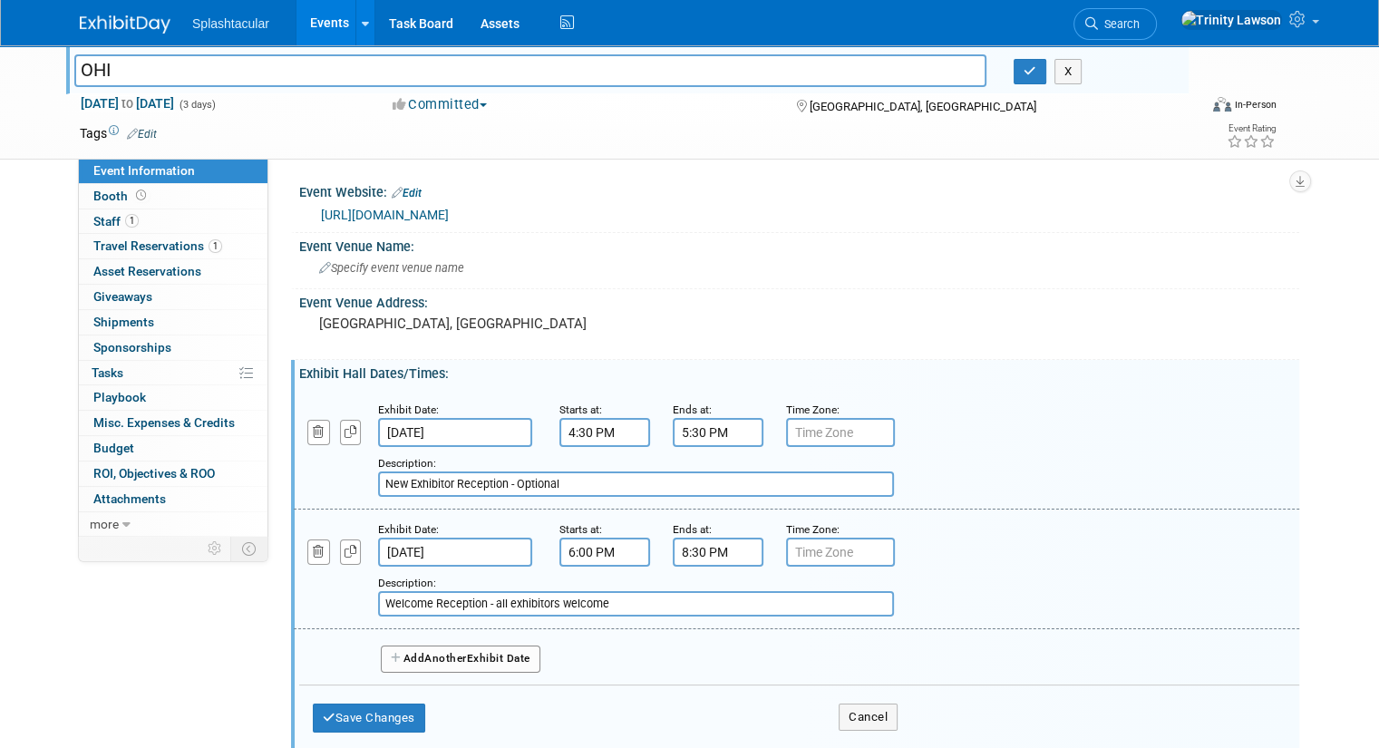
type input "Welcome Reception - all exhibitors welcome"
click at [369, 705] on button "Save Changes" at bounding box center [369, 718] width 112 height 29
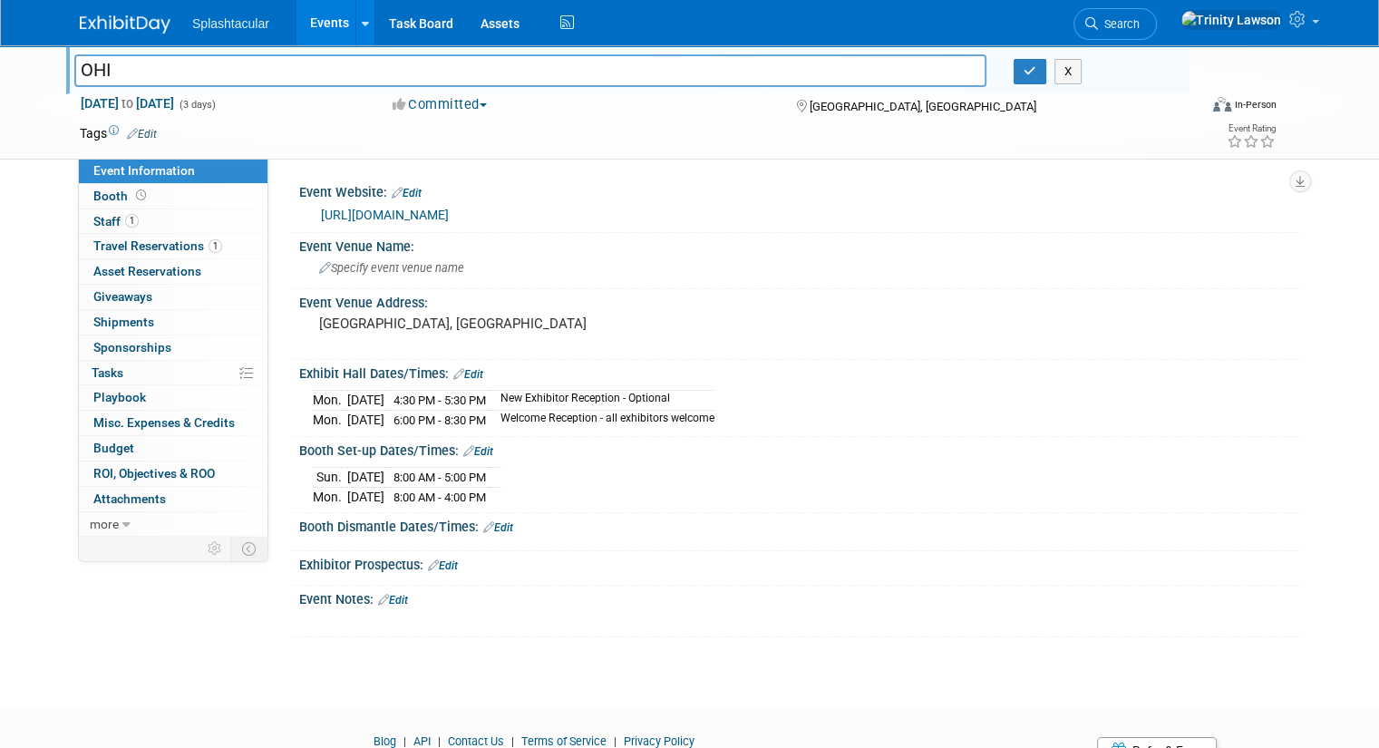
click at [463, 376] on link "Edit" at bounding box center [468, 374] width 30 height 13
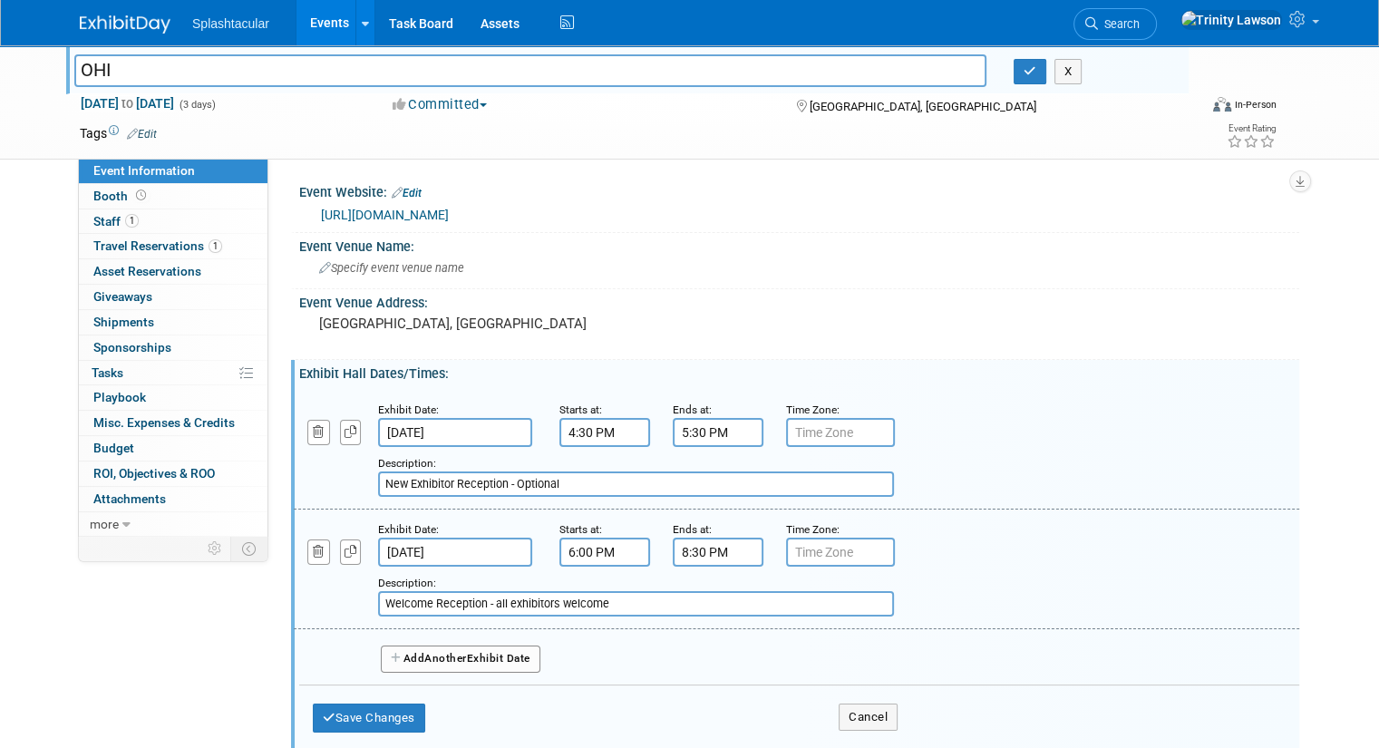
click at [433, 656] on span "Another" at bounding box center [445, 658] width 43 height 13
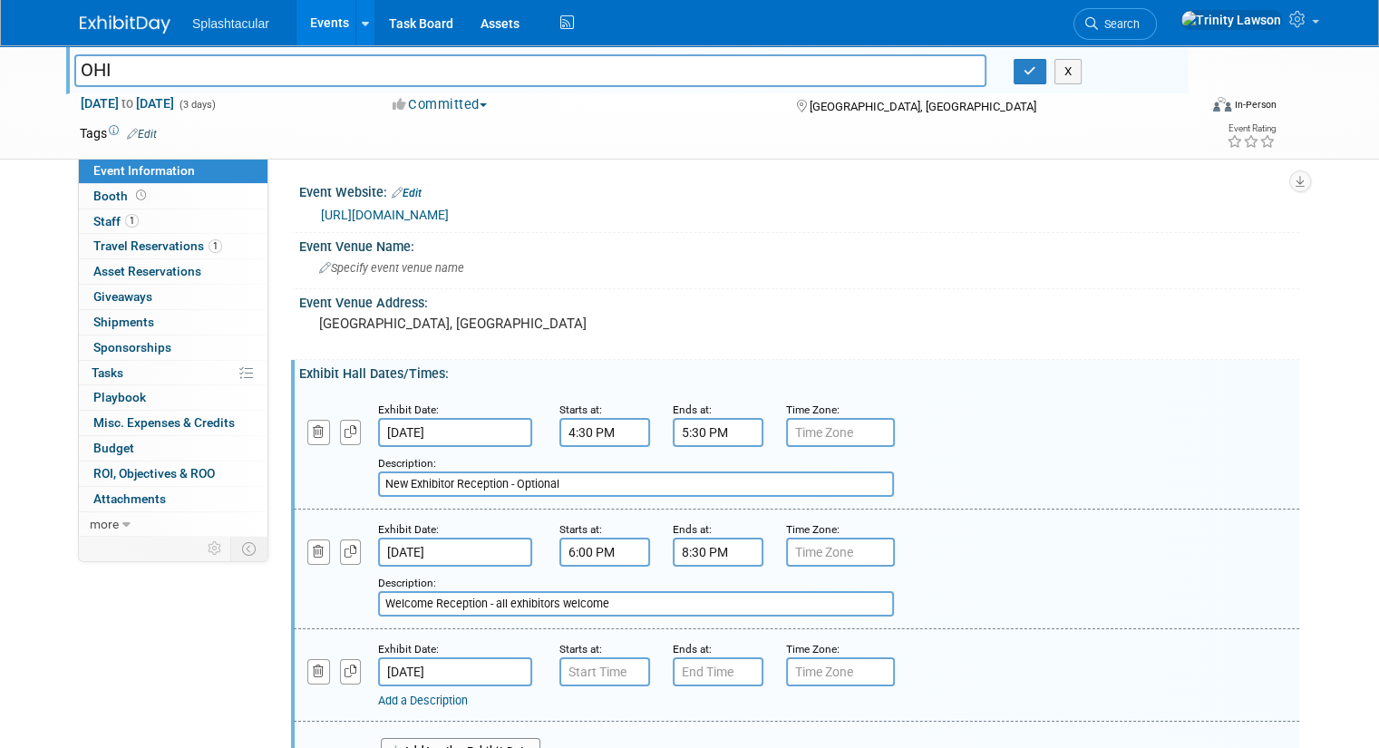
type input "7:00 AM"
click at [600, 680] on input "7:00 AM" at bounding box center [605, 671] width 91 height 29
click at [925, 676] on div "Add a Description Description:" at bounding box center [796, 674] width 1033 height 70
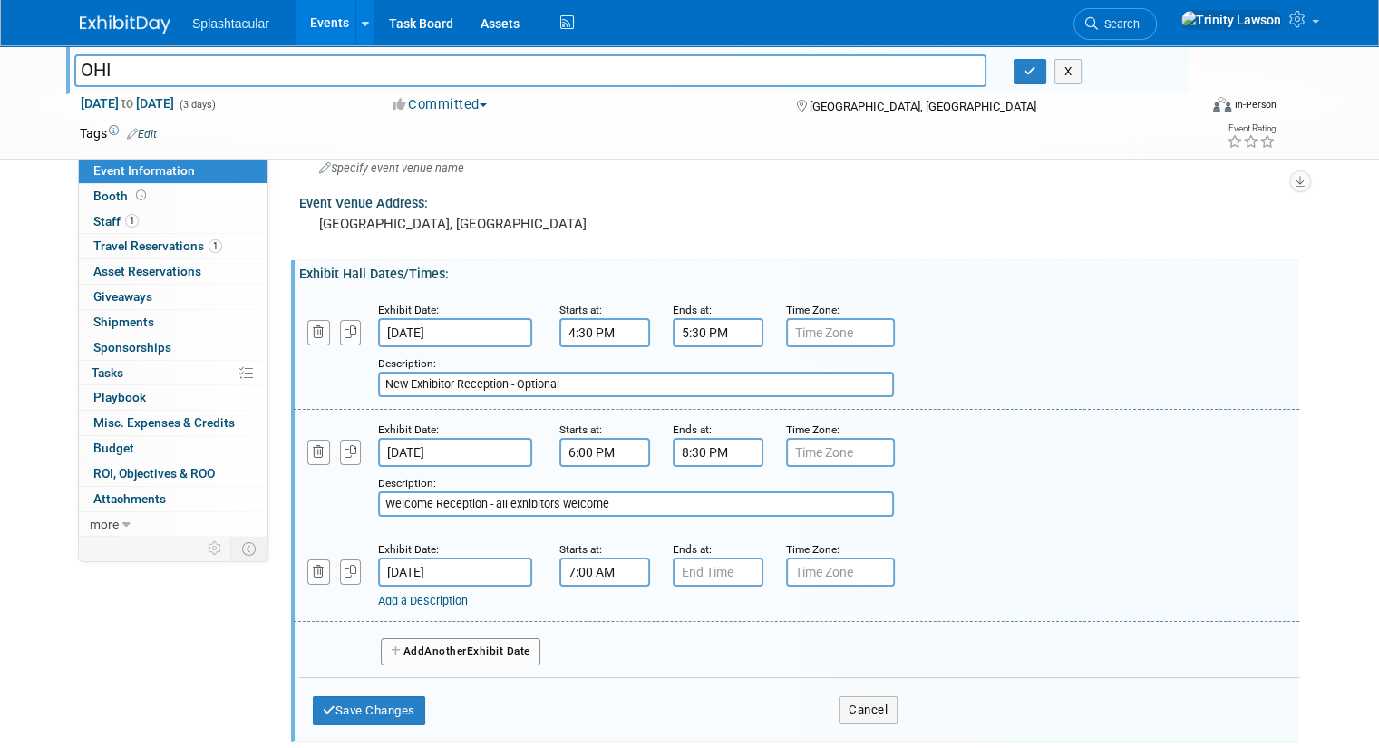
scroll to position [145, 0]
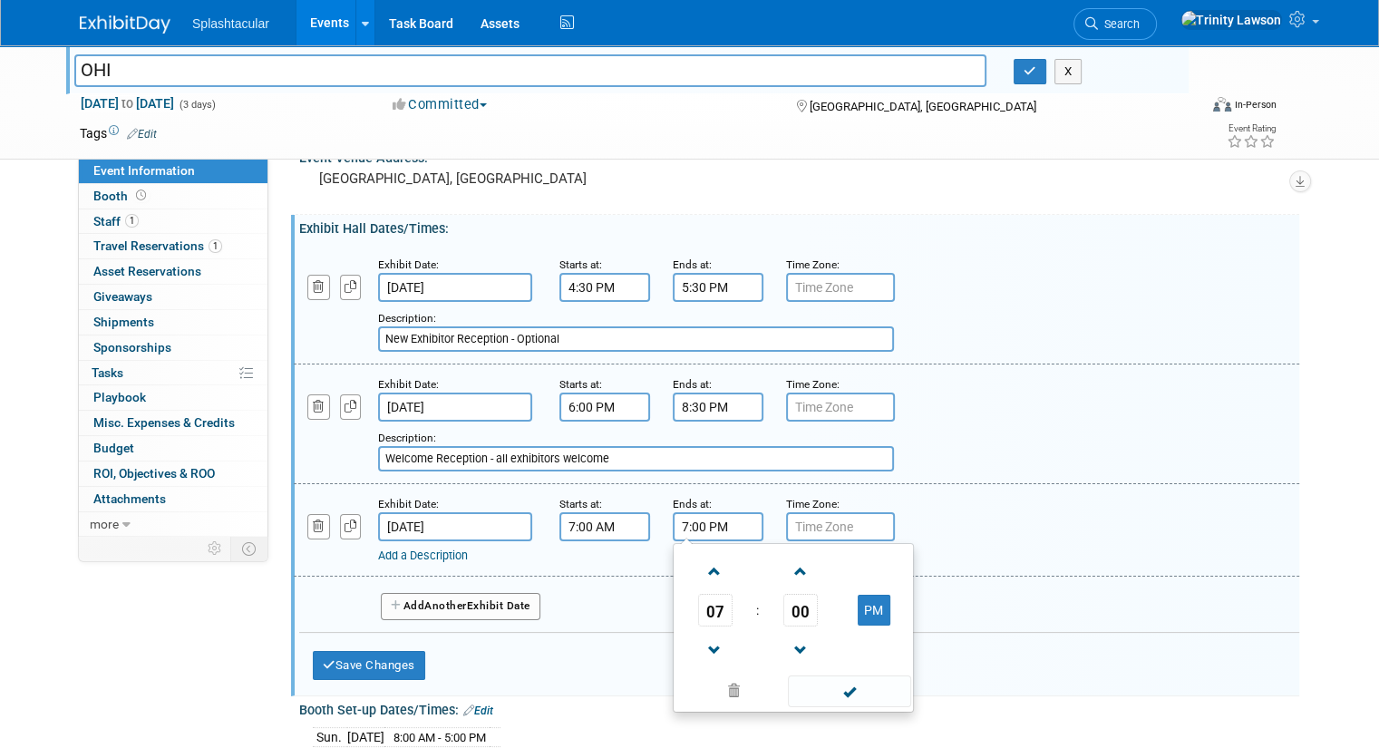
click at [706, 540] on input "7:00 PM" at bounding box center [718, 526] width 91 height 29
click at [706, 579] on span at bounding box center [715, 572] width 32 height 32
click at [862, 611] on button "PM" at bounding box center [874, 610] width 33 height 31
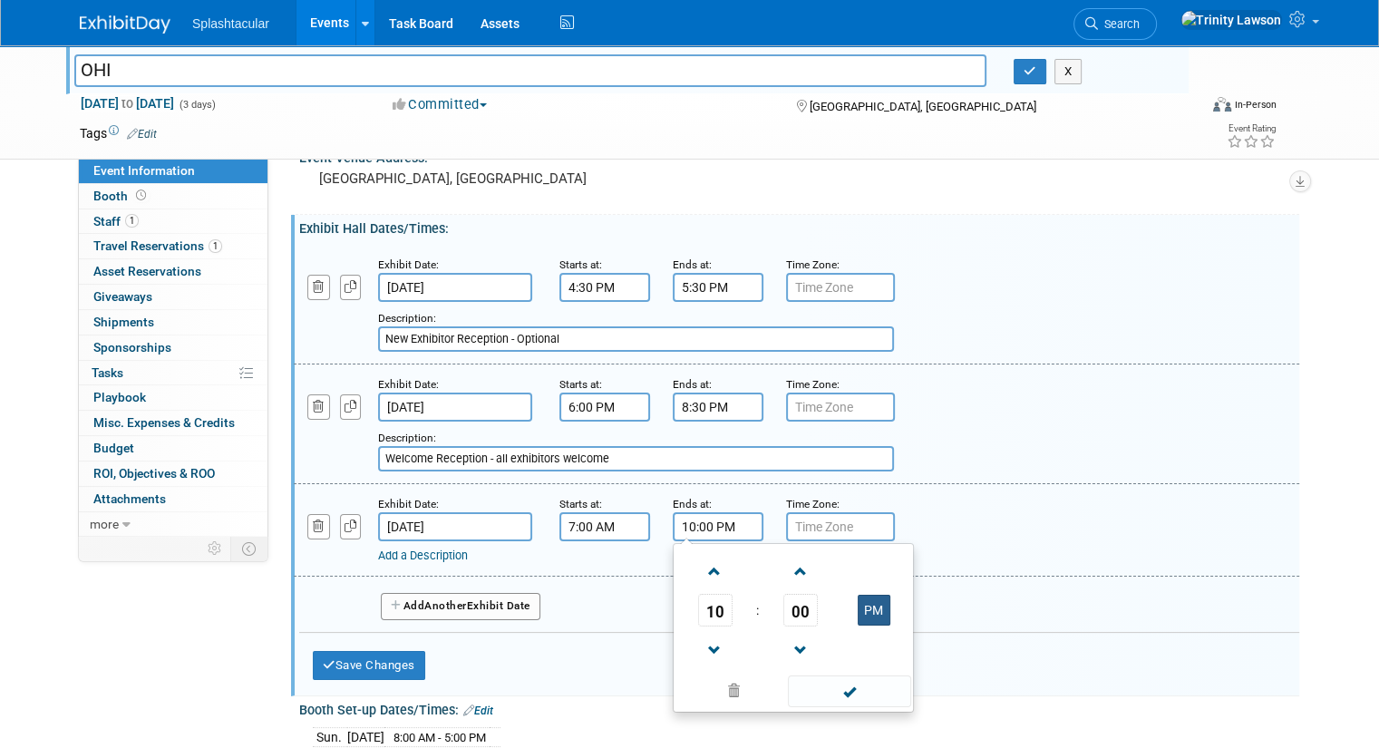
type input "10:00 AM"
click at [843, 685] on span at bounding box center [849, 692] width 122 height 32
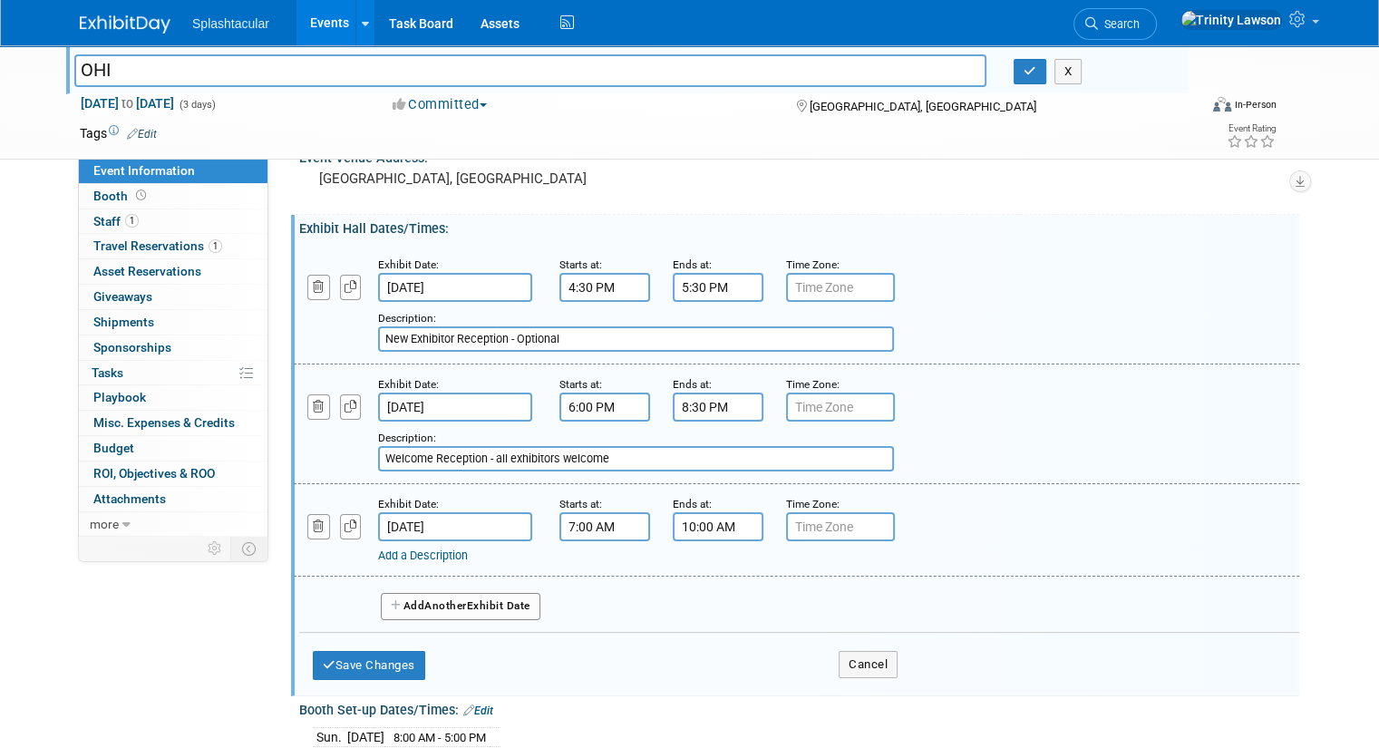
click at [394, 564] on div "Exhibit Date: Nov 11, 2025 Starts at: 7:00 AM Ends at: 10:00 AM Time Zone: Appl…" at bounding box center [797, 530] width 1006 height 93
click at [404, 550] on link "Add a Description" at bounding box center [423, 556] width 90 height 14
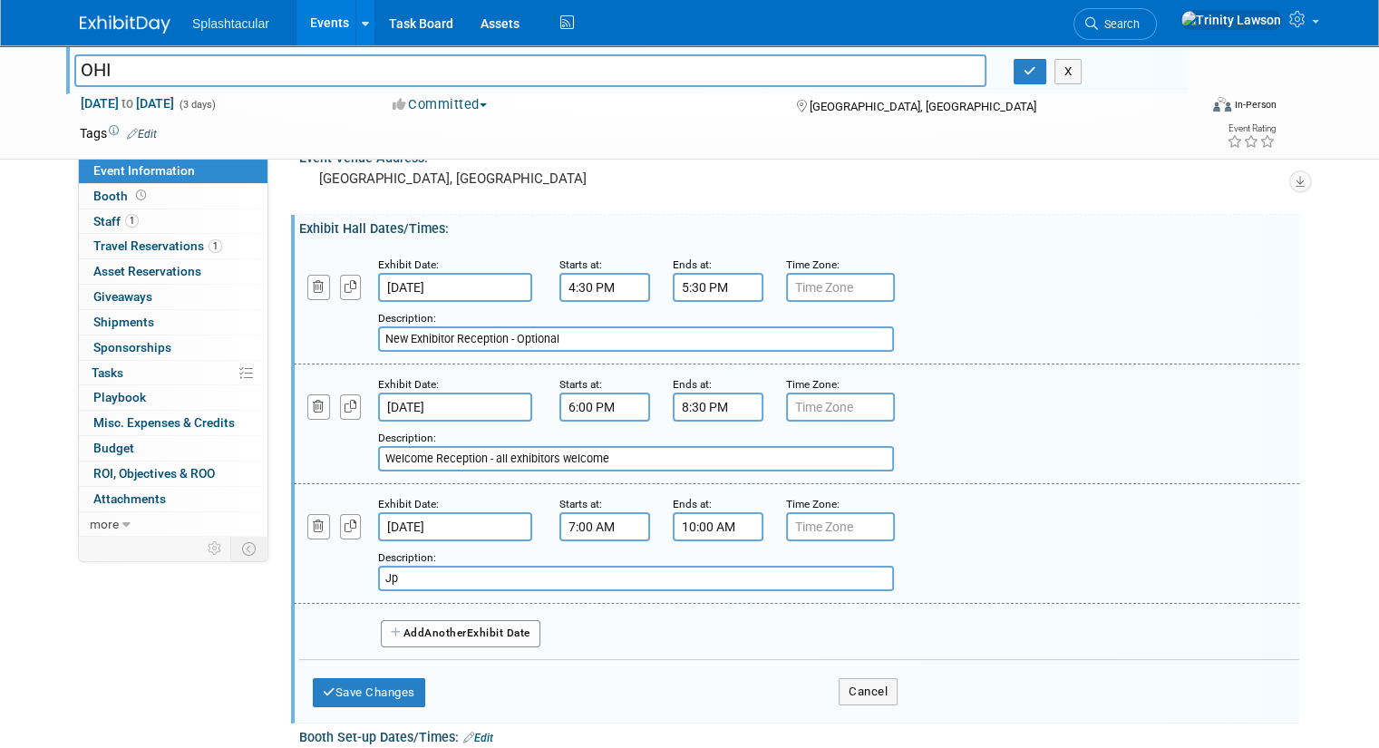
type input "J"
type input "Hosted buyers - appointment only"
click at [461, 640] on button "Add Another Exhibit Date" at bounding box center [461, 633] width 160 height 27
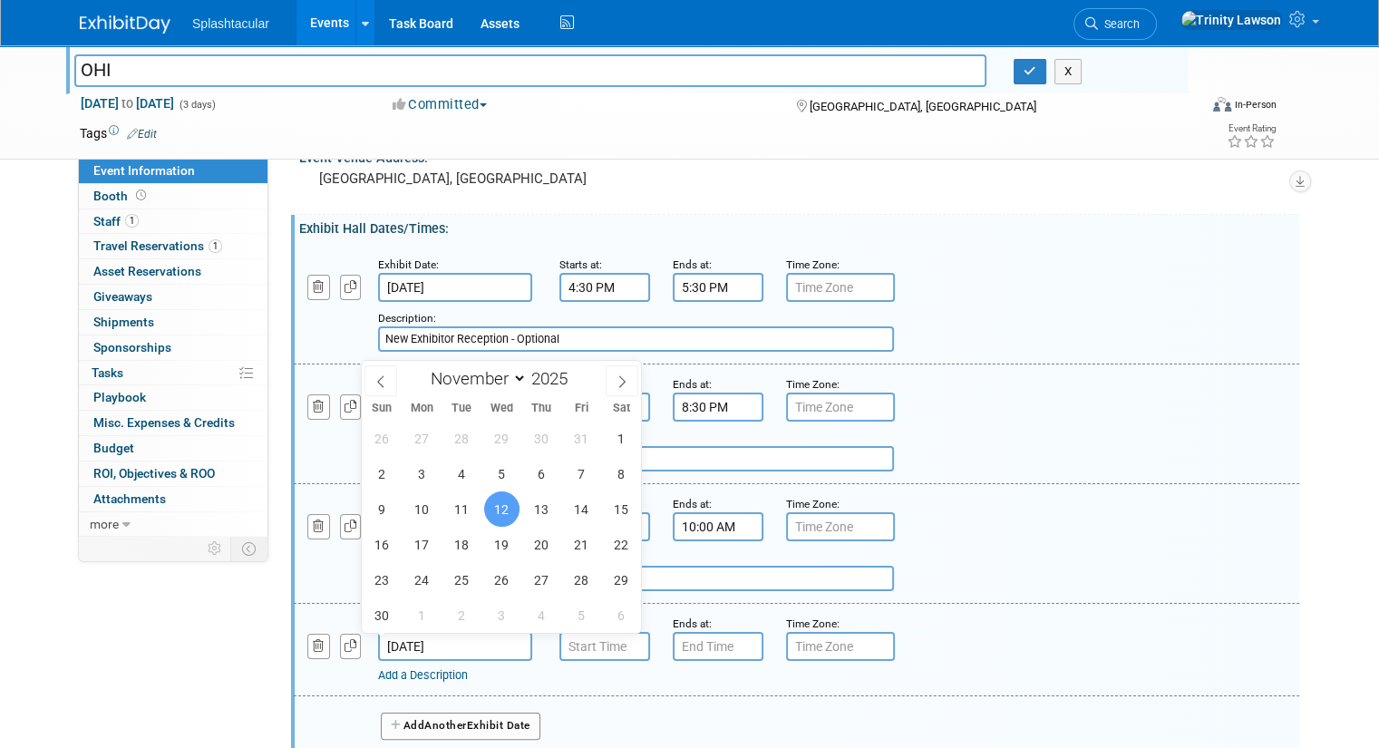
click at [492, 648] on input "[DATE]" at bounding box center [455, 646] width 154 height 29
click at [453, 503] on span "11" at bounding box center [461, 509] width 35 height 35
type input "[DATE]"
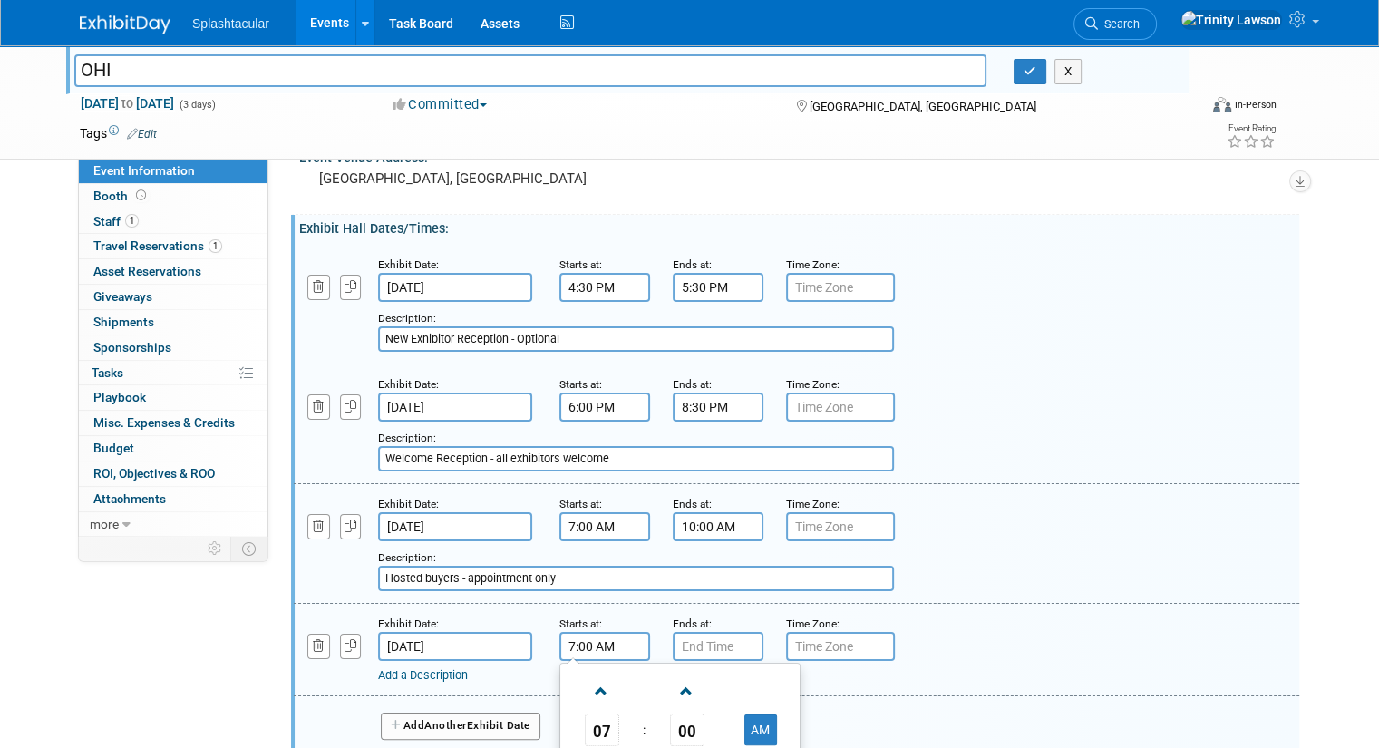
click at [589, 649] on input "7:00 AM" at bounding box center [605, 646] width 91 height 29
click at [595, 687] on span at bounding box center [602, 692] width 32 height 32
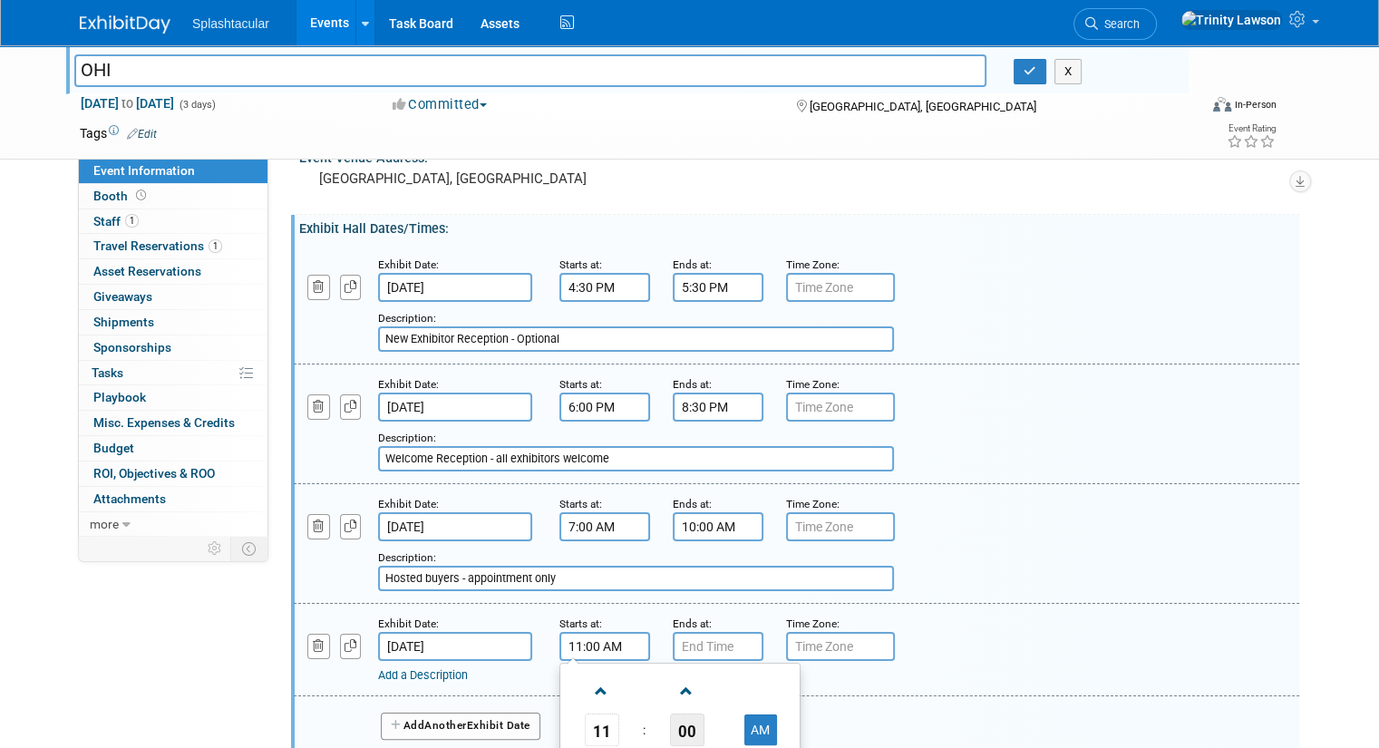
click at [670, 729] on span "00" at bounding box center [687, 730] width 34 height 33
click at [695, 739] on td "30" at bounding box center [709, 740] width 58 height 49
type input "11:30 AM"
click at [692, 640] on input "7:00 PM" at bounding box center [718, 646] width 91 height 29
click at [700, 726] on span "07" at bounding box center [715, 730] width 34 height 33
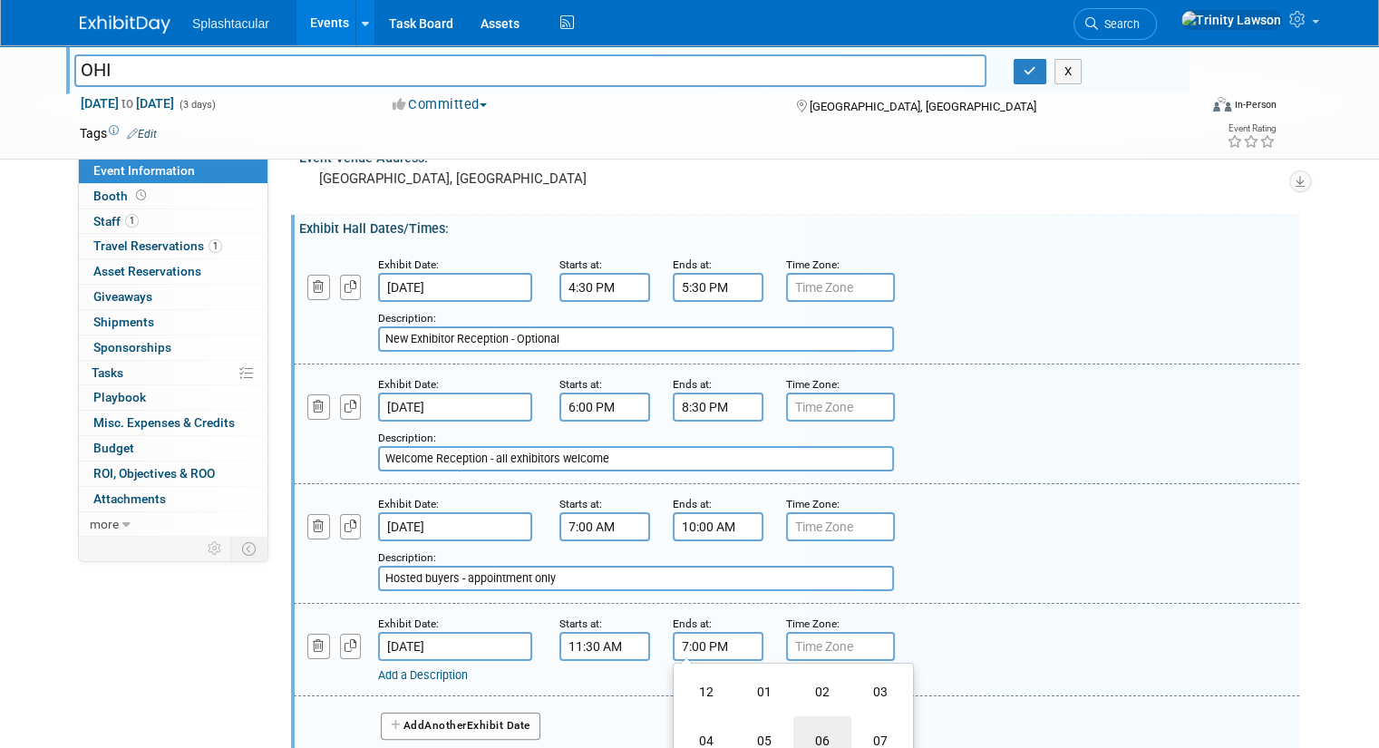
click at [814, 733] on td "06" at bounding box center [823, 740] width 58 height 49
type input "6:00 PM"
click at [961, 701] on div "Add Another Exhibit Date" at bounding box center [799, 720] width 1000 height 48
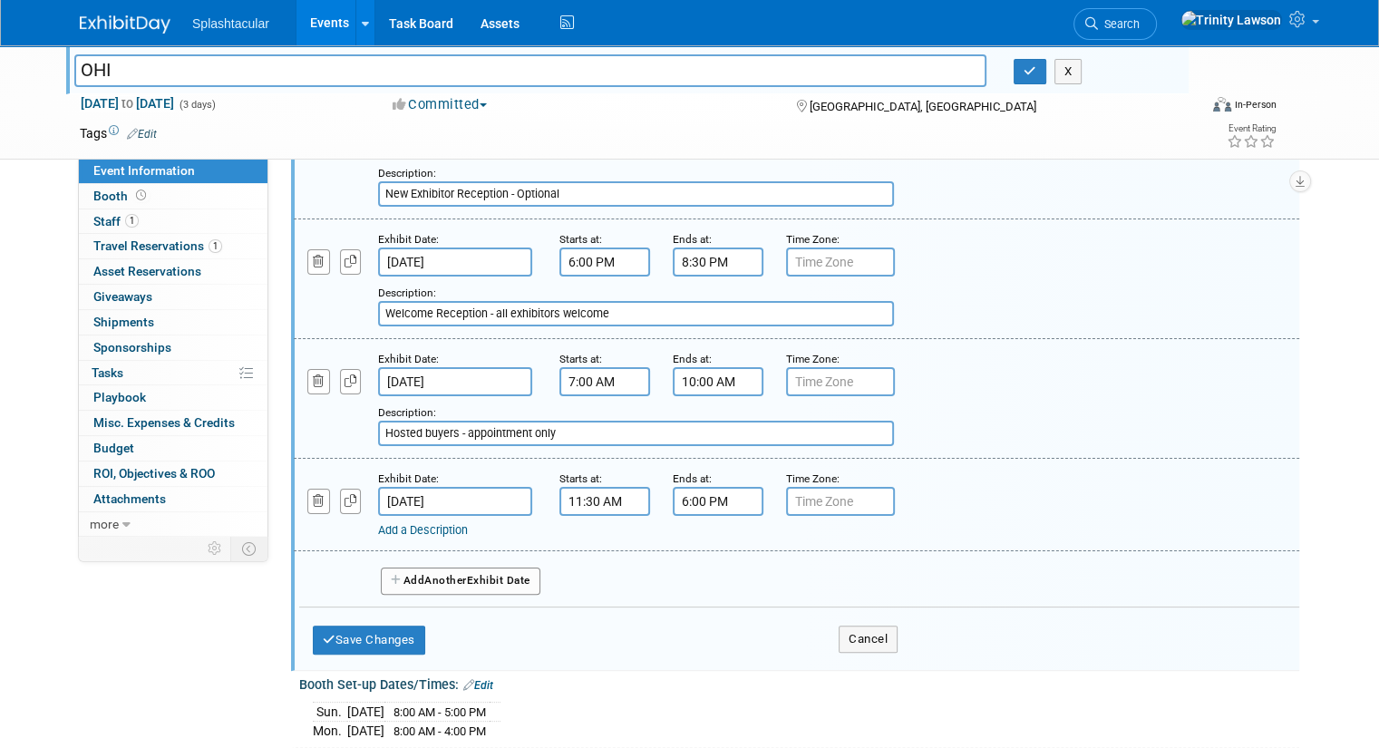
scroll to position [292, 0]
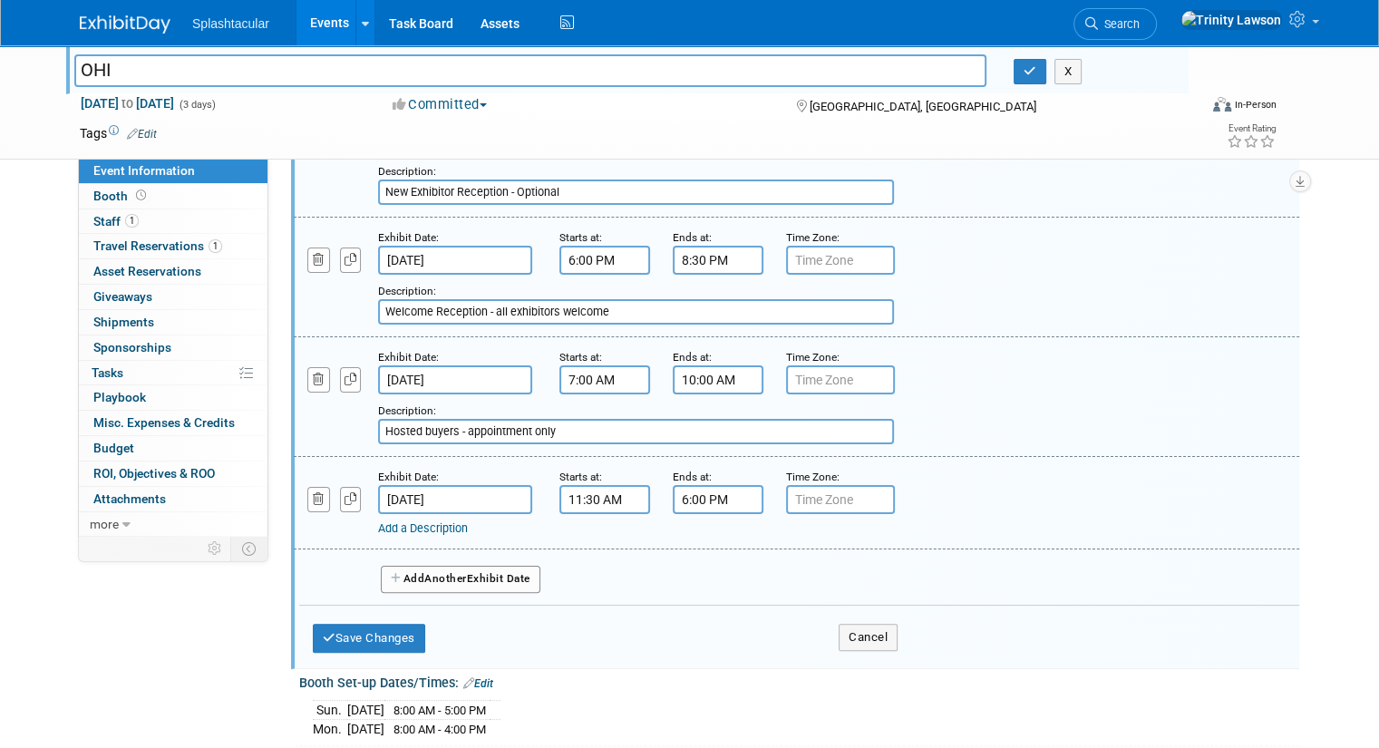
click at [403, 579] on button "Add Another Exhibit Date" at bounding box center [461, 579] width 160 height 27
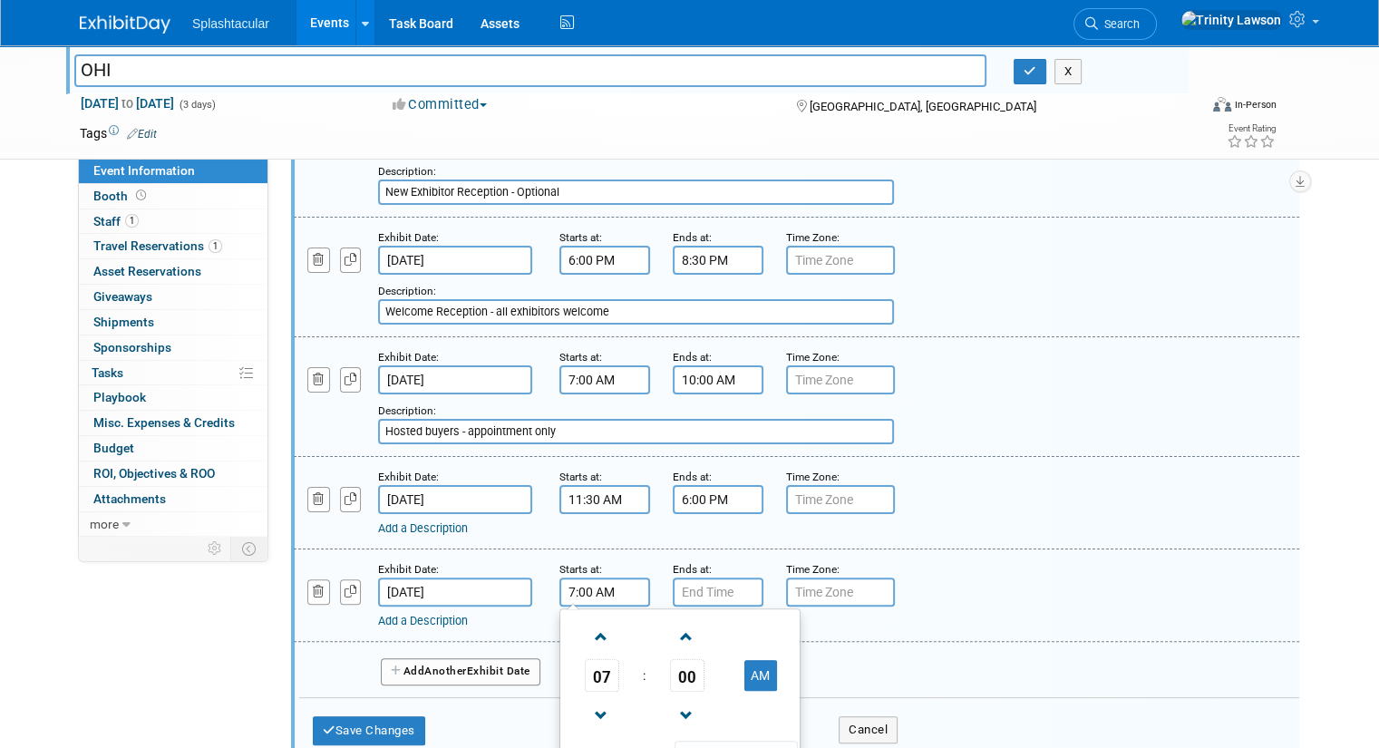
click at [598, 603] on input "7:00 AM" at bounding box center [605, 592] width 91 height 29
click at [586, 628] on span at bounding box center [602, 637] width 32 height 32
type input "8:00 AM"
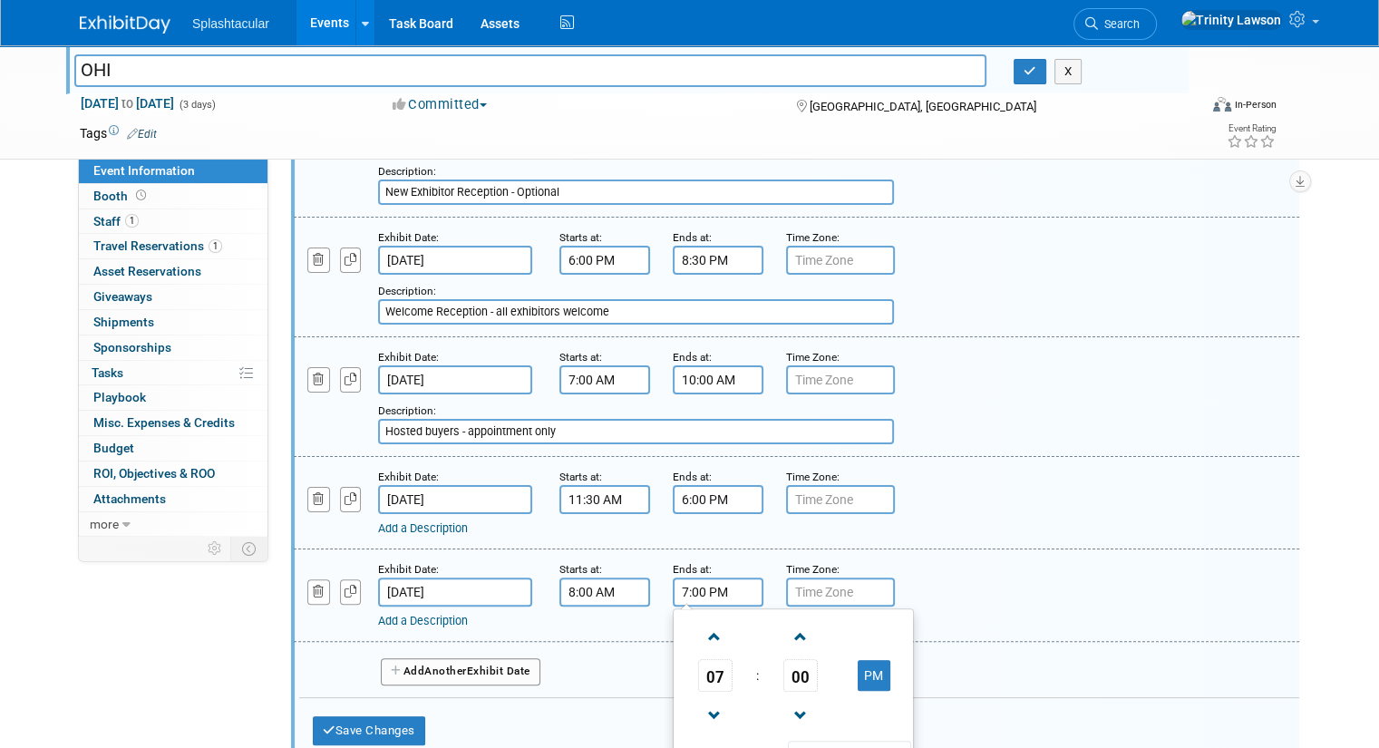
click at [685, 594] on input "7:00 PM" at bounding box center [718, 592] width 91 height 29
click at [698, 617] on link at bounding box center [715, 636] width 34 height 46
click at [860, 687] on button "PM" at bounding box center [874, 675] width 33 height 31
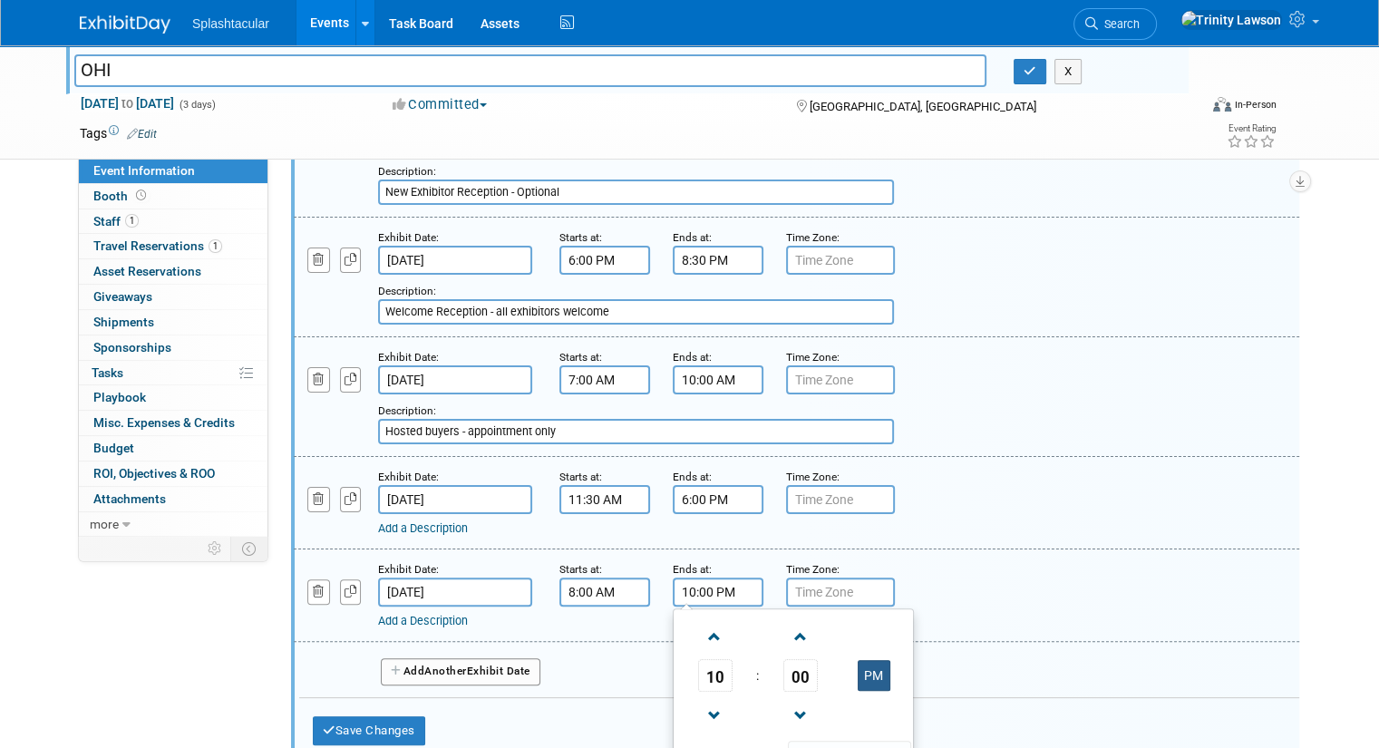
type input "10:00 AM"
click at [958, 619] on div "Add a Description" at bounding box center [752, 621] width 749 height 16
click at [438, 615] on link "Add a Description" at bounding box center [423, 621] width 90 height 14
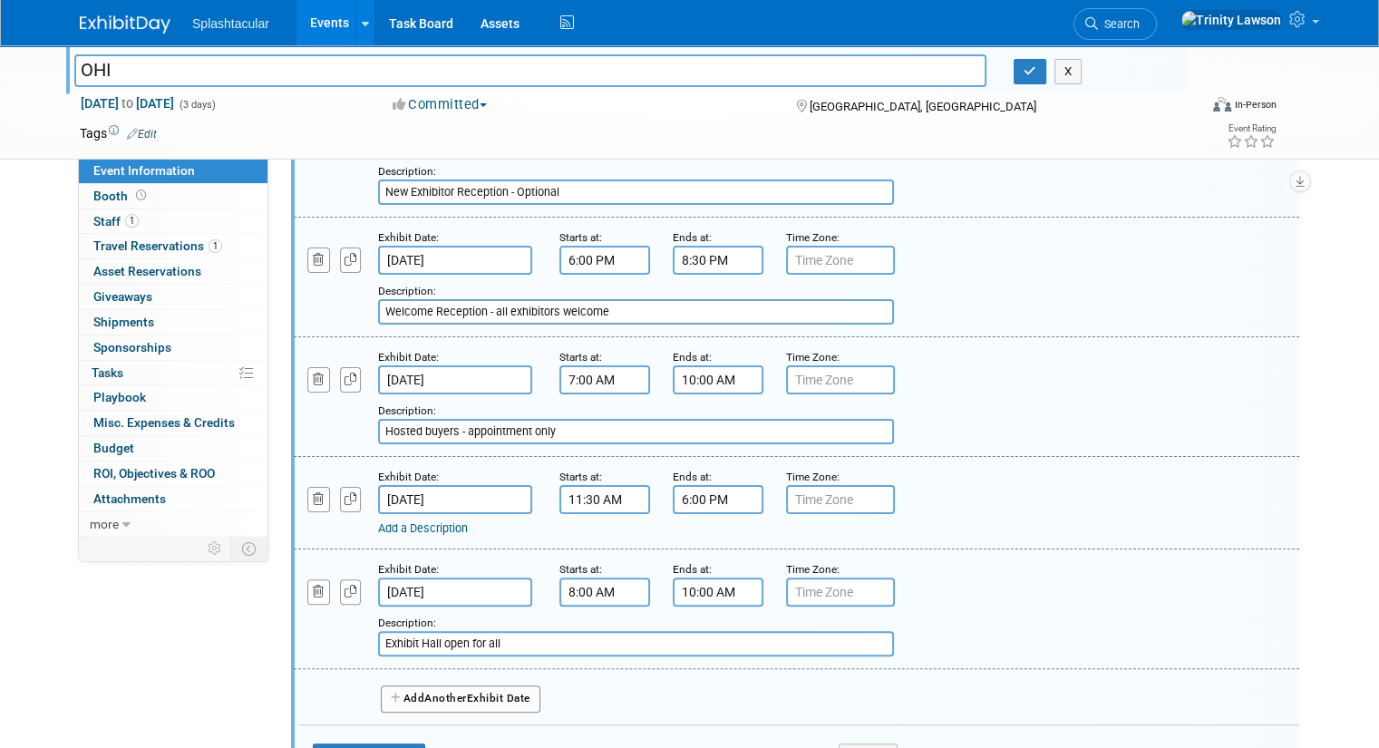
type input "Exhibit Hall open for all"
click at [513, 647] on input "Exhibit Hall open for all" at bounding box center [636, 643] width 516 height 25
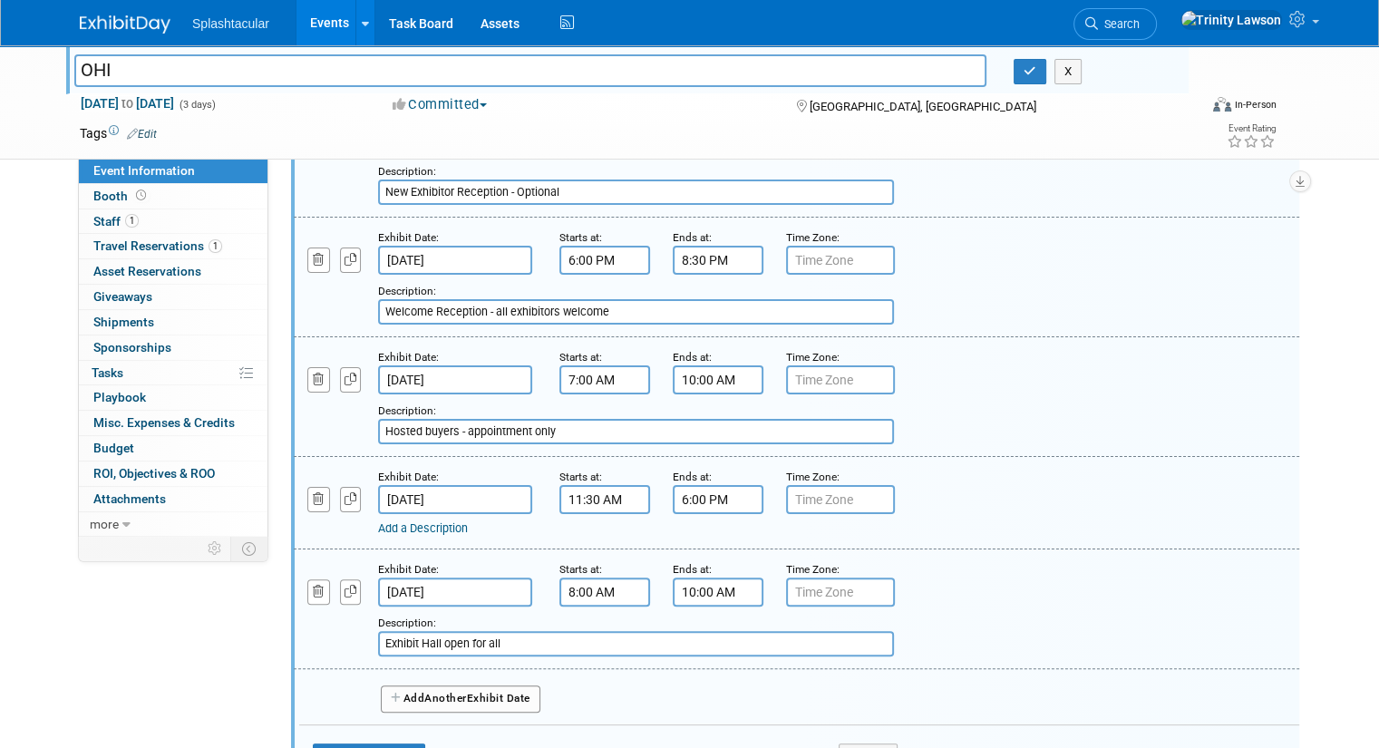
click at [431, 531] on link "Add a Description" at bounding box center [423, 528] width 90 height 14
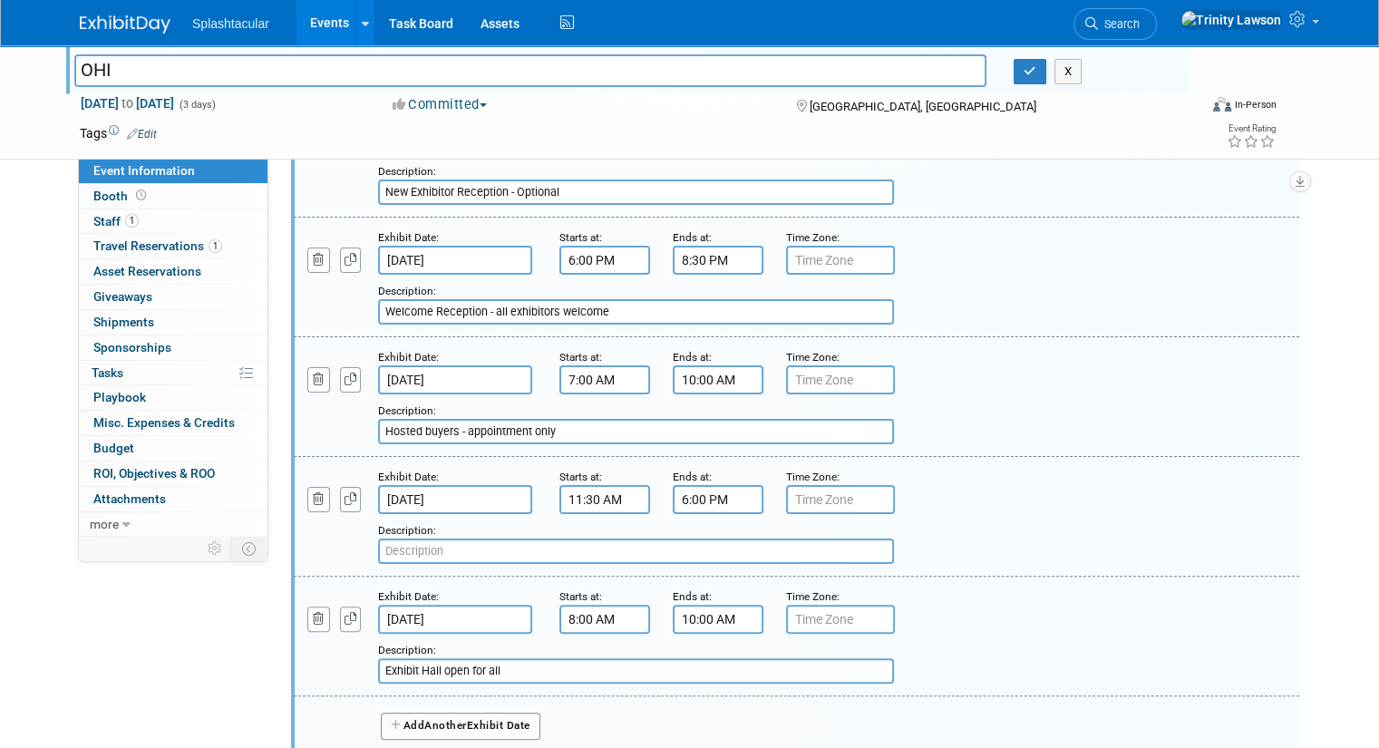
paste input "Exhibit Hall open for all"
type input "Exhibit Hall open for all"
click at [1015, 559] on div "Description: Exhibit Hall open for all" at bounding box center [752, 543] width 749 height 44
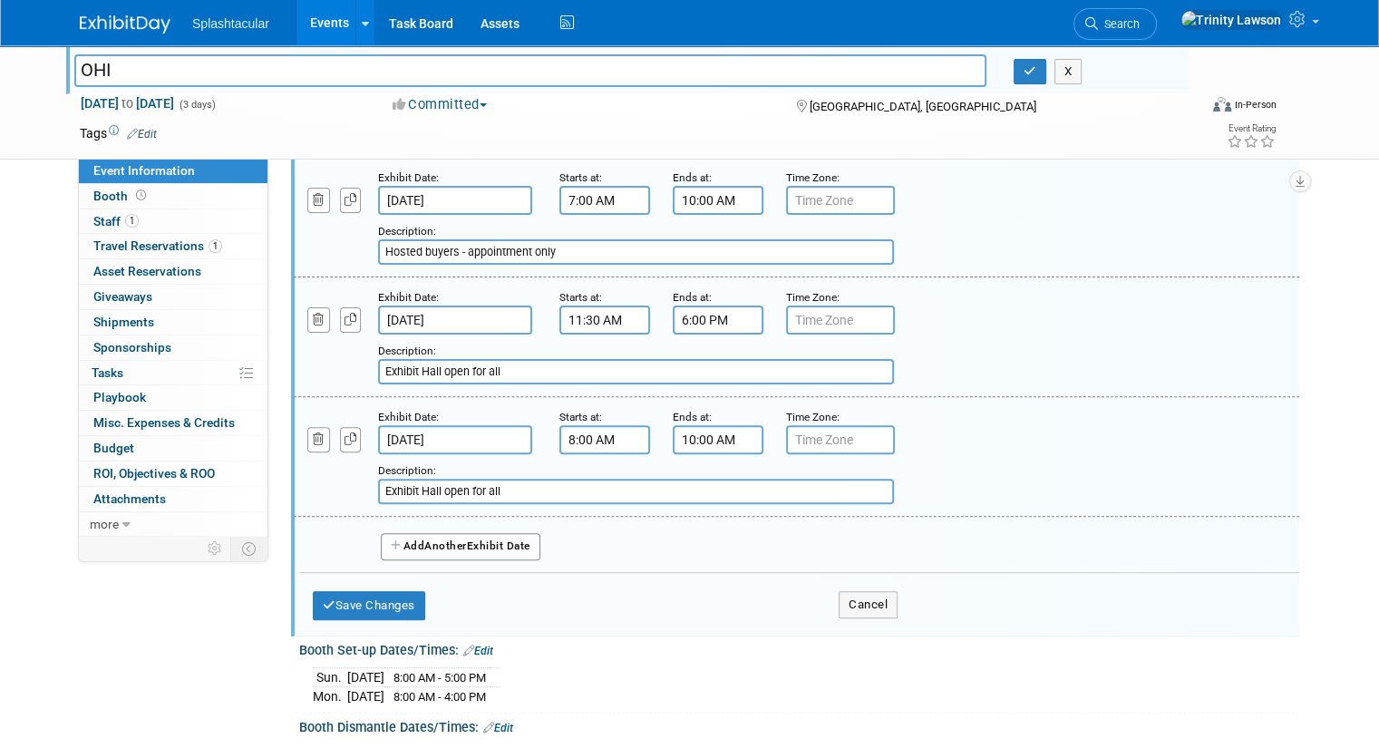
scroll to position [473, 0]
click at [368, 603] on button "Save Changes" at bounding box center [369, 603] width 112 height 29
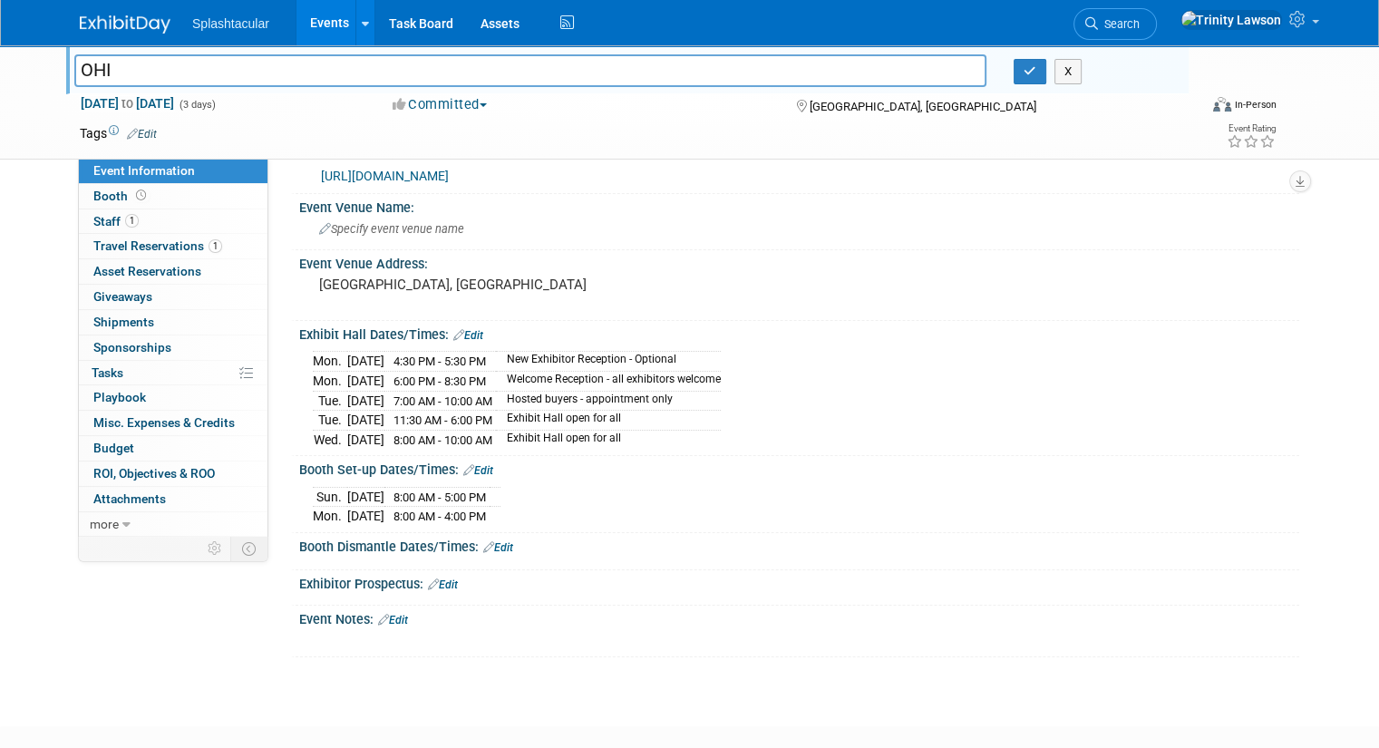
click at [483, 544] on link "Edit" at bounding box center [498, 547] width 30 height 13
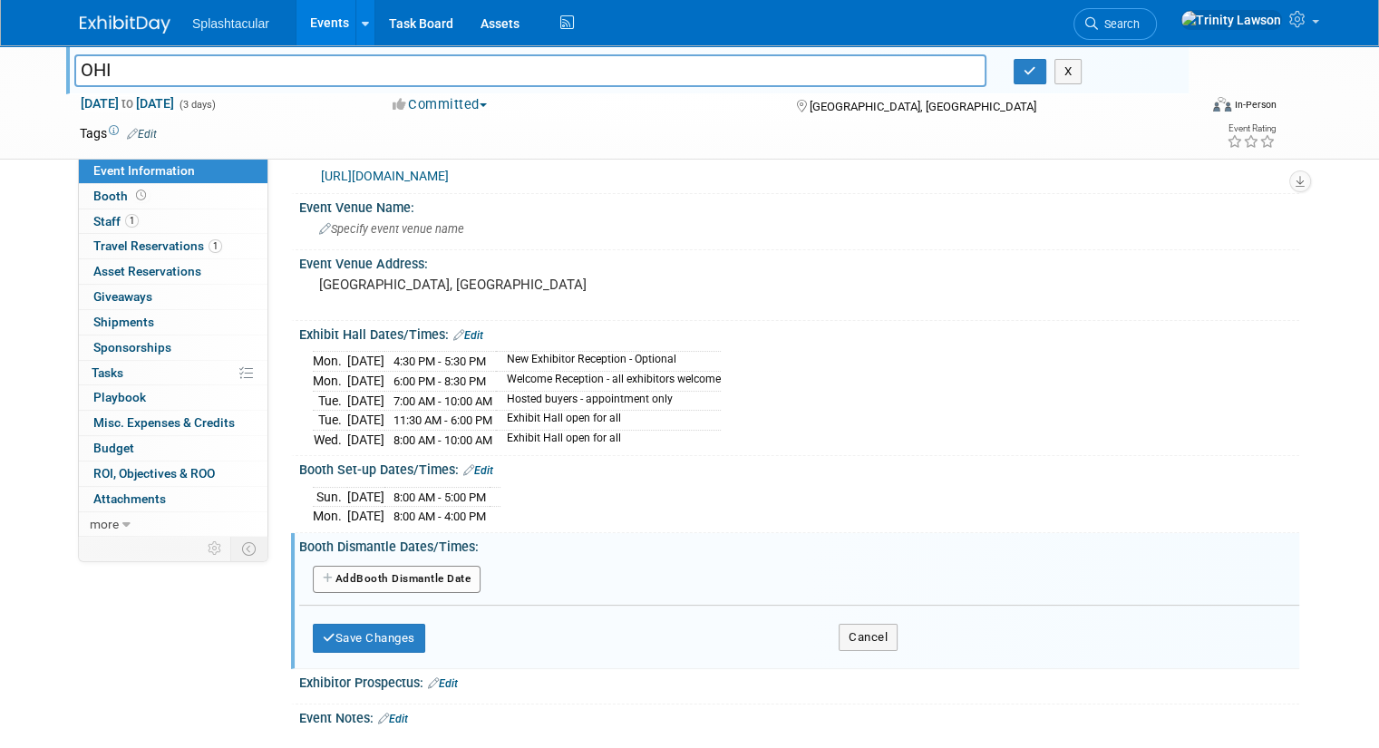
click at [424, 578] on button "Add Another Booth Dismantle Date" at bounding box center [397, 579] width 168 height 27
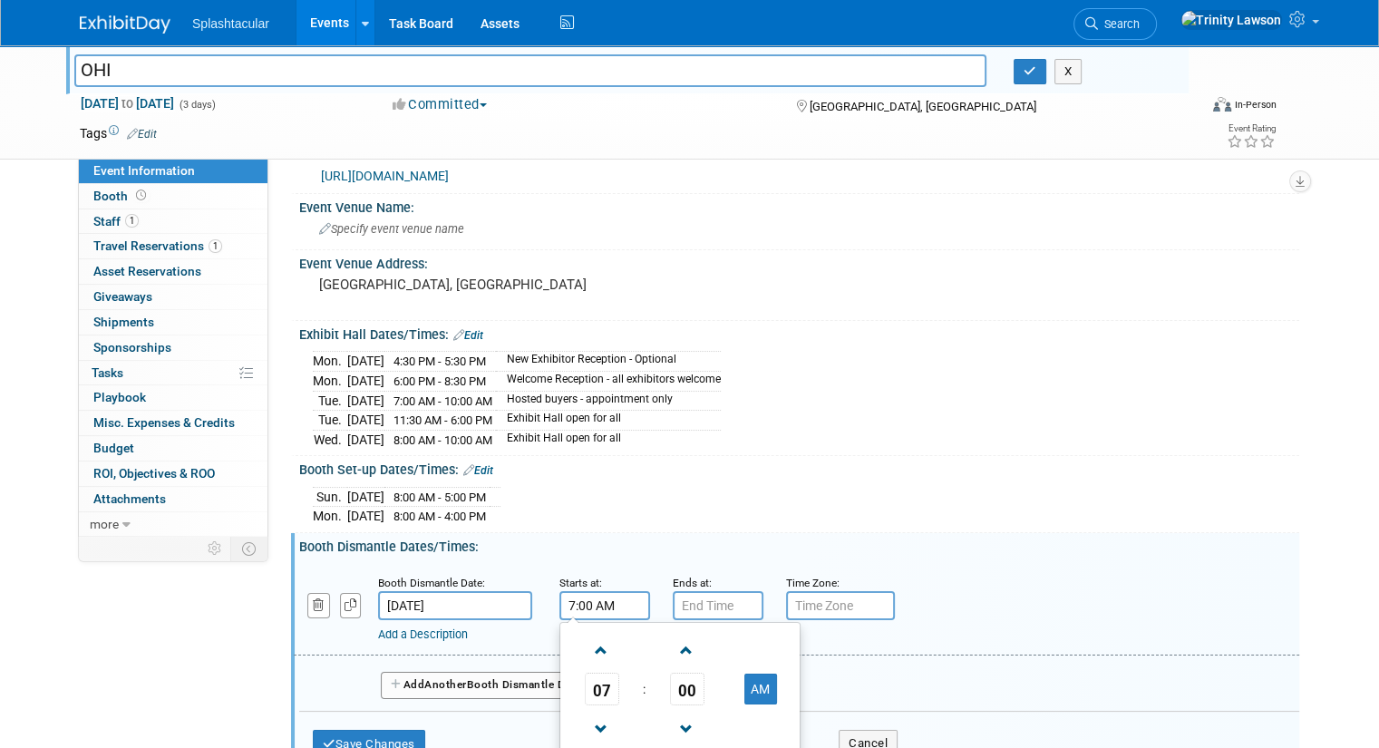
click at [592, 609] on input "7:00 AM" at bounding box center [605, 605] width 91 height 29
click at [589, 656] on span at bounding box center [602, 651] width 32 height 32
click at [670, 687] on span "00" at bounding box center [687, 689] width 34 height 33
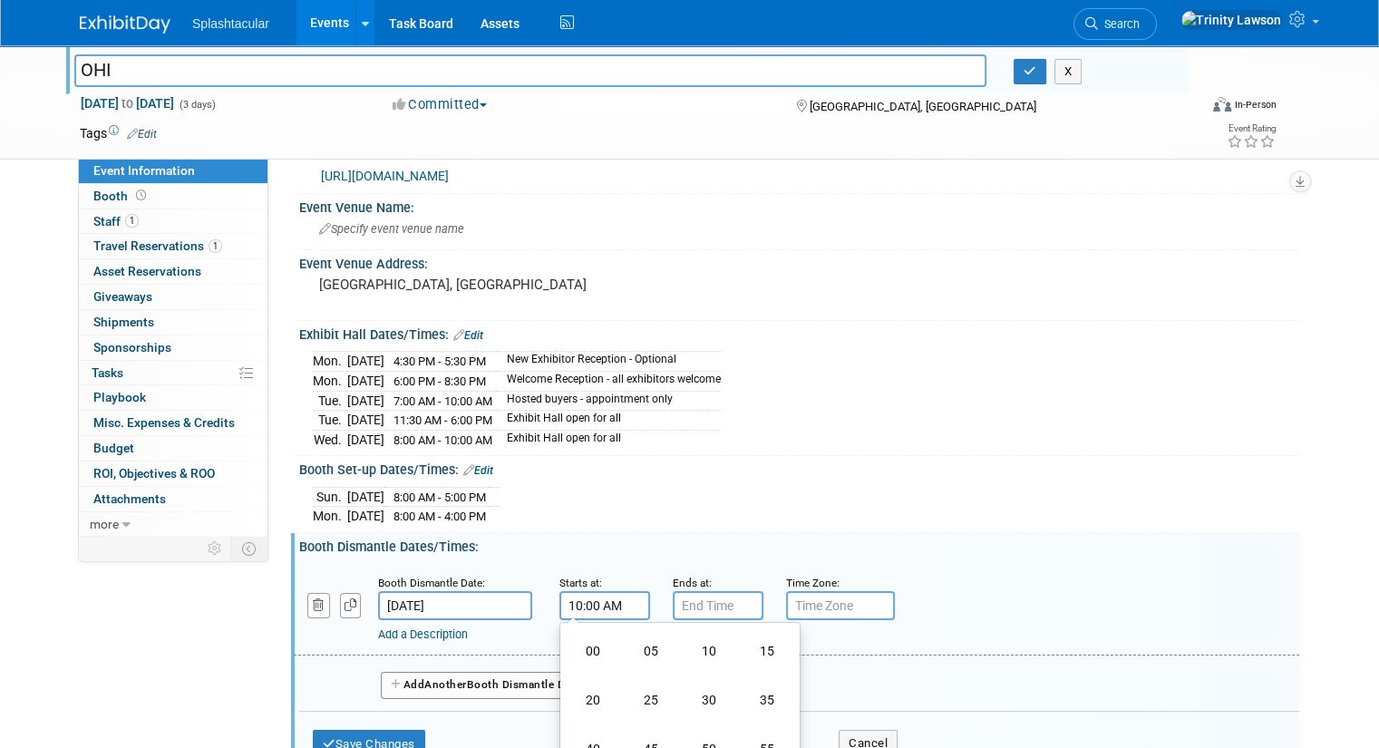
click at [680, 687] on td "30" at bounding box center [709, 700] width 58 height 49
type input "10:30 AM"
click at [689, 563] on div "Booth Dismantle Date: Nov 12, 2025 Starts at: 10:30 AM 10 : 30 AM 12 01 02 03 0…" at bounding box center [797, 609] width 1006 height 93
click at [697, 601] on input "7:00 PM" at bounding box center [718, 605] width 91 height 29
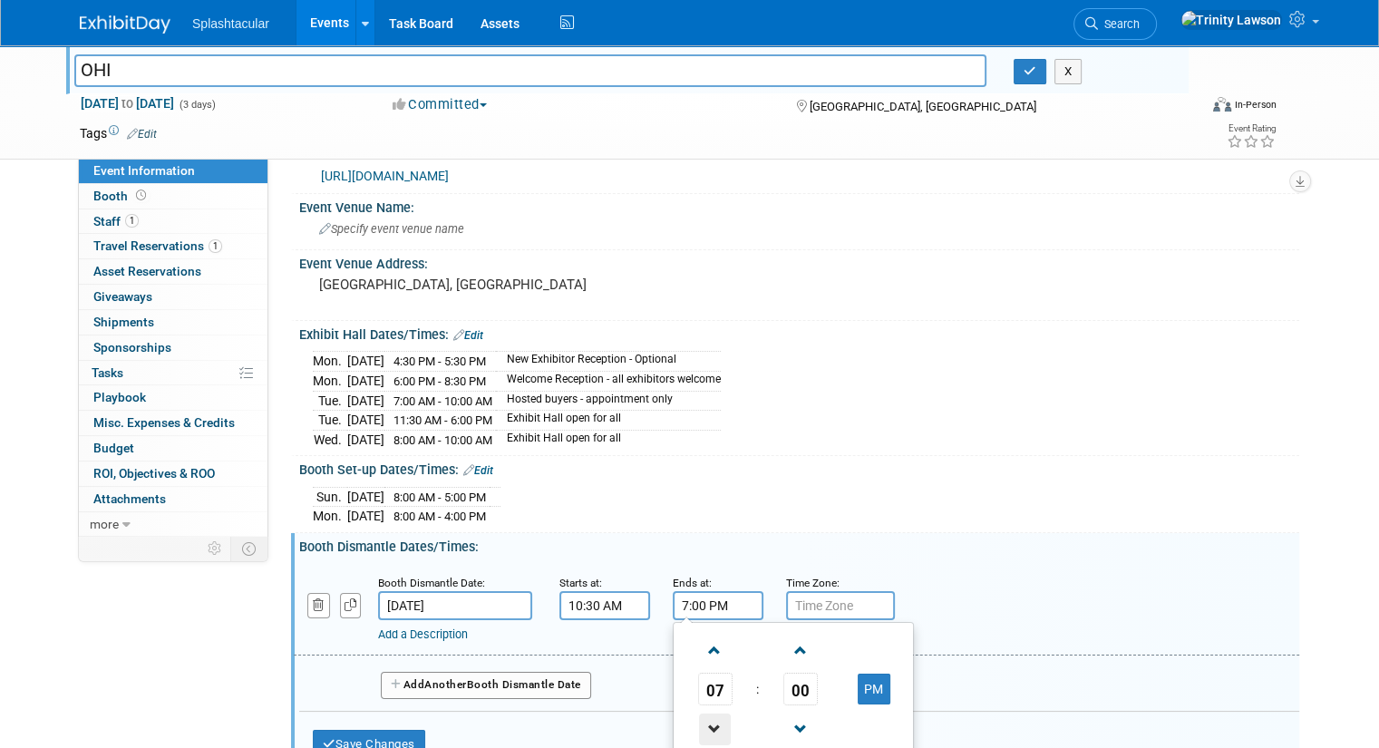
click at [700, 735] on span at bounding box center [715, 730] width 32 height 32
type input "4:00 PM"
click at [1056, 627] on div "Add a Description" at bounding box center [752, 635] width 749 height 16
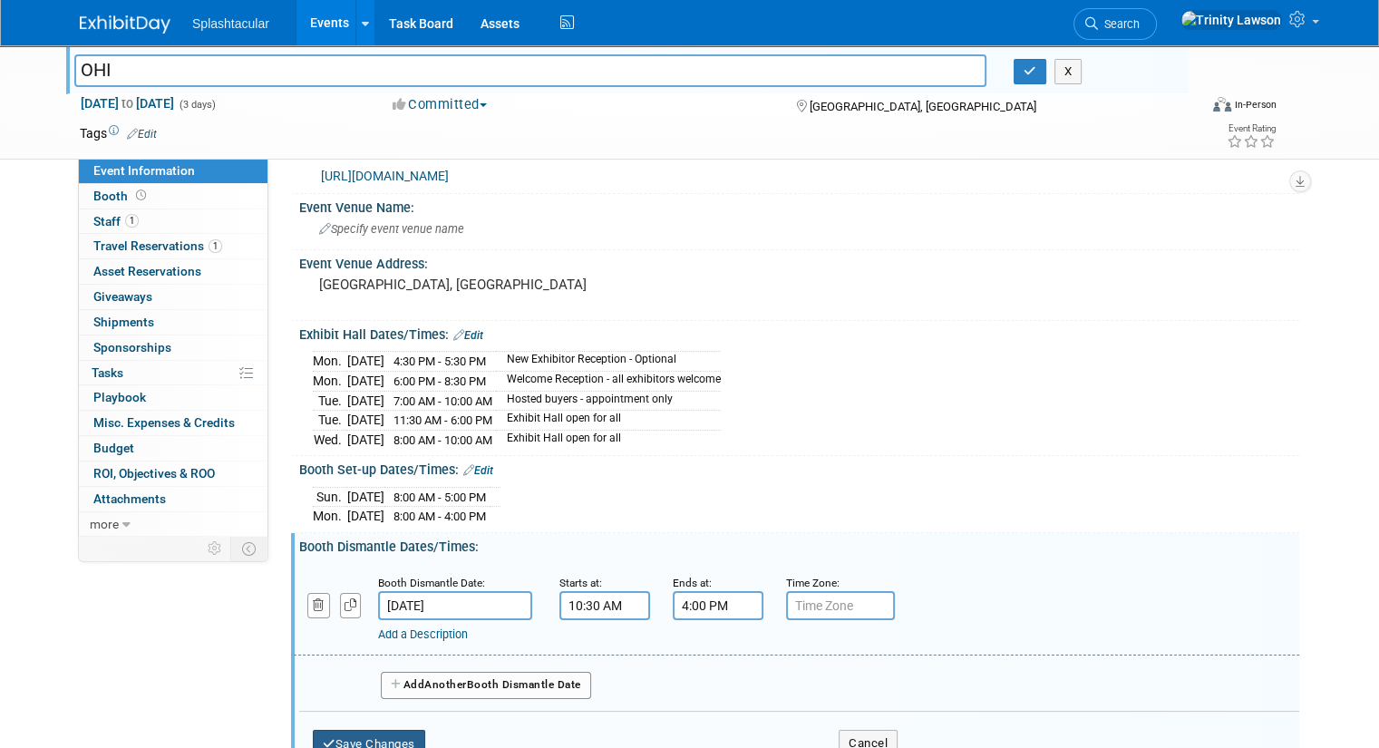
click at [347, 730] on button "Save Changes" at bounding box center [369, 744] width 112 height 29
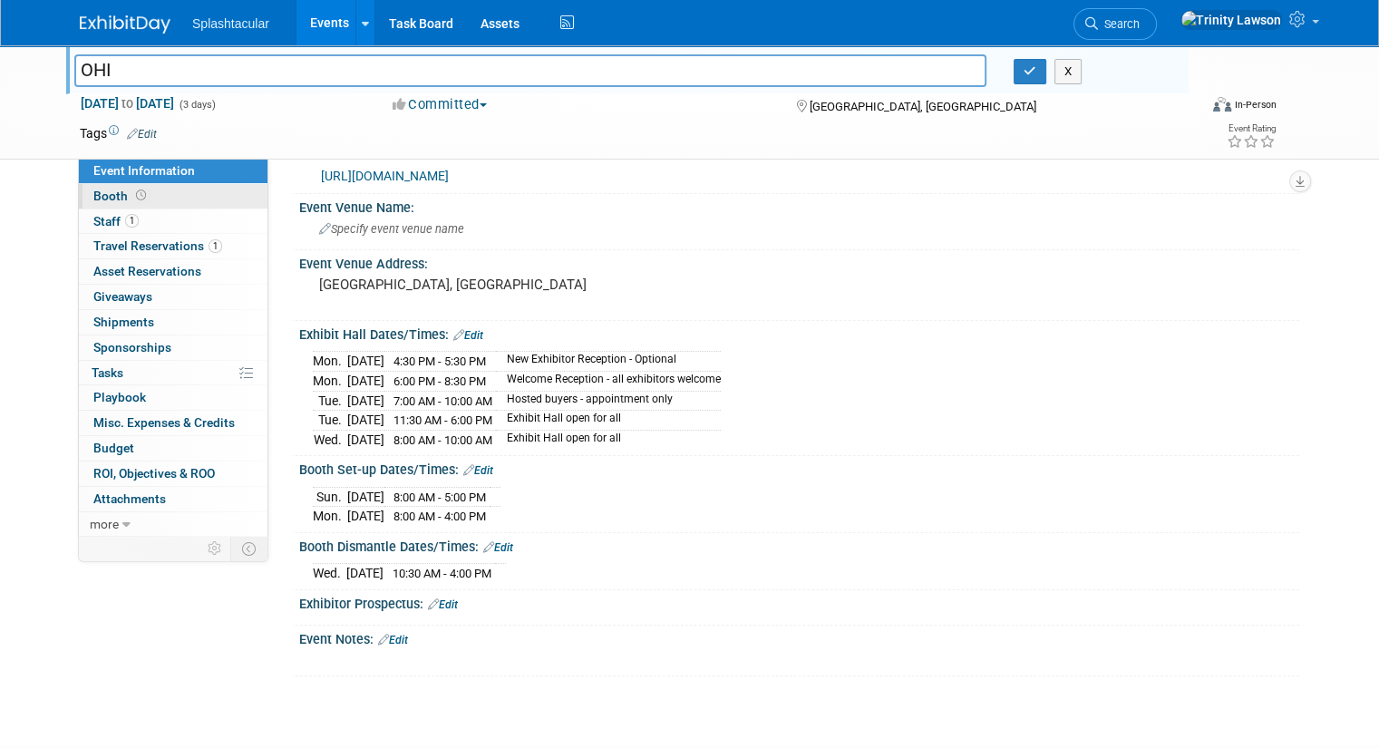
click at [131, 207] on link "Booth" at bounding box center [173, 196] width 189 height 24
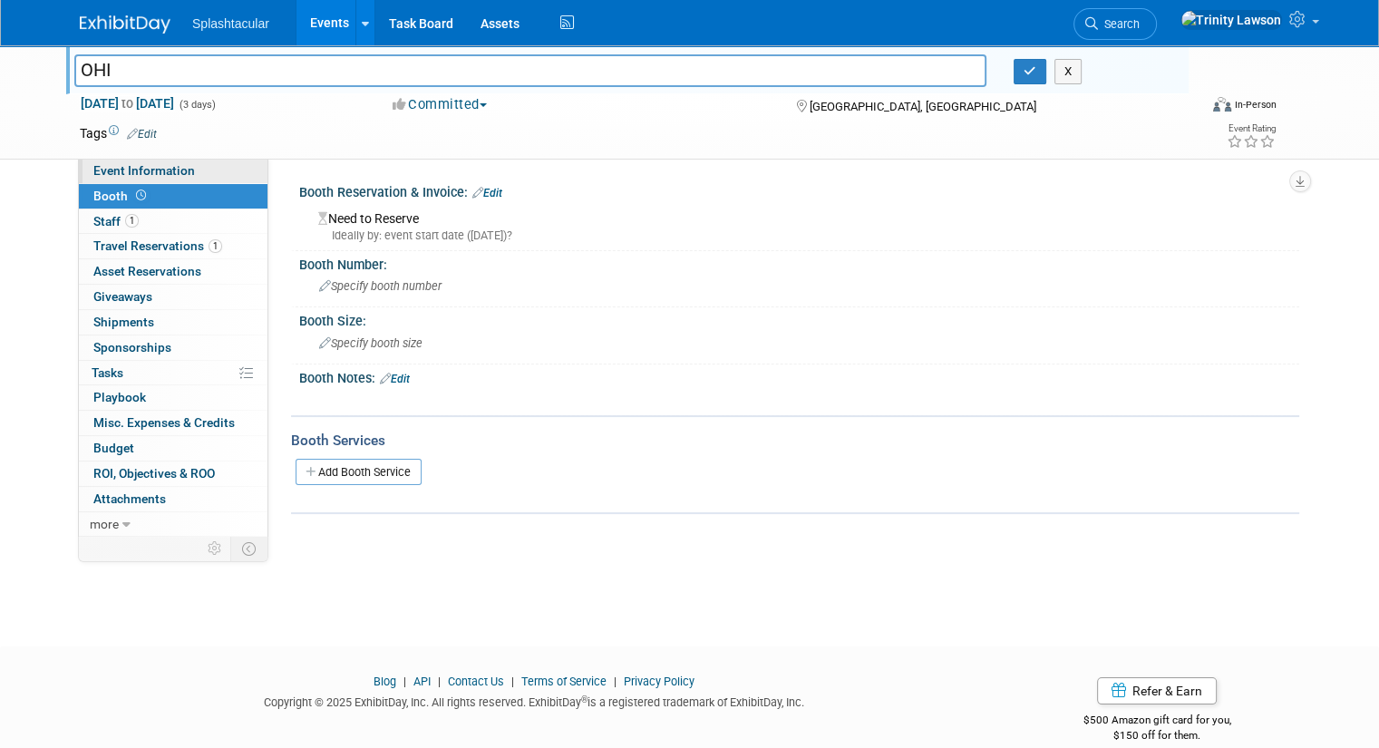
click at [135, 172] on span "Event Information" at bounding box center [144, 170] width 102 height 15
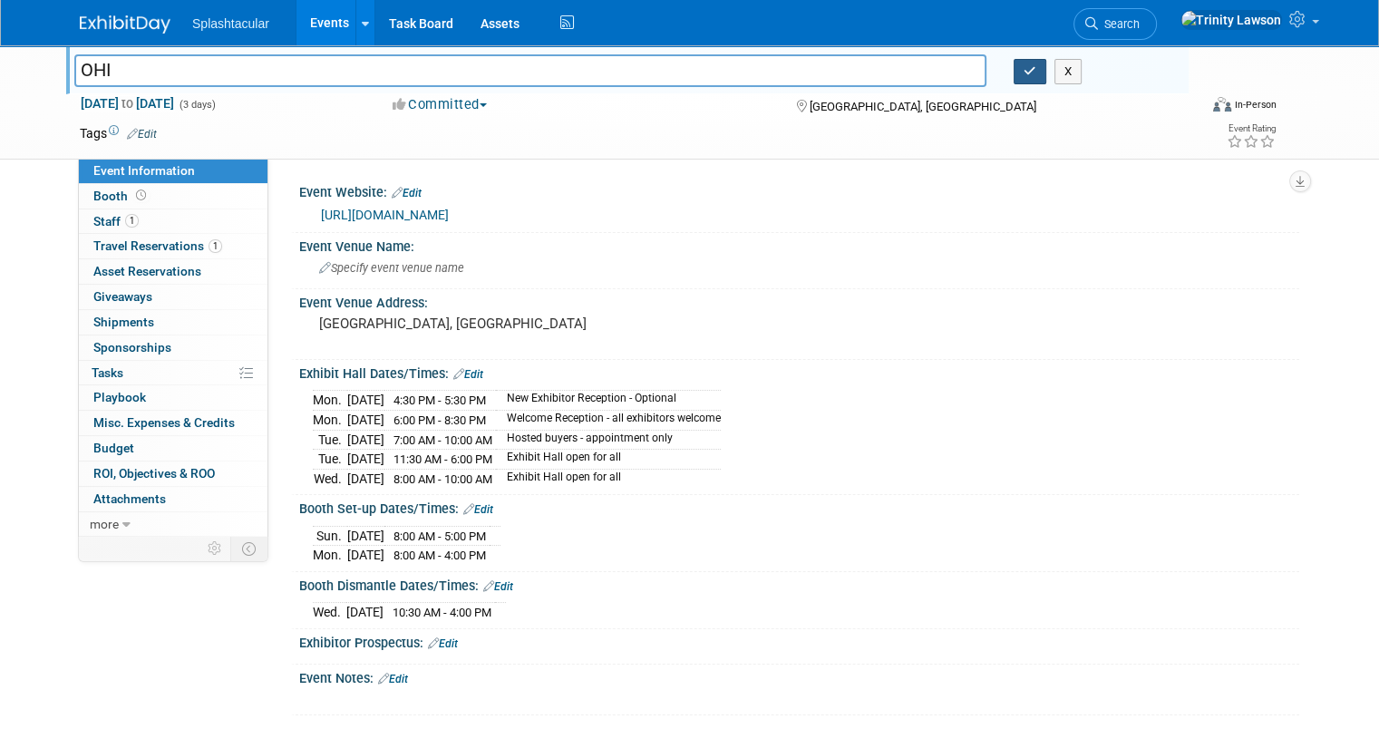
click at [1037, 73] on icon "button" at bounding box center [1030, 71] width 13 height 12
